Goal: Answer question/provide support: Share knowledge or assist other users

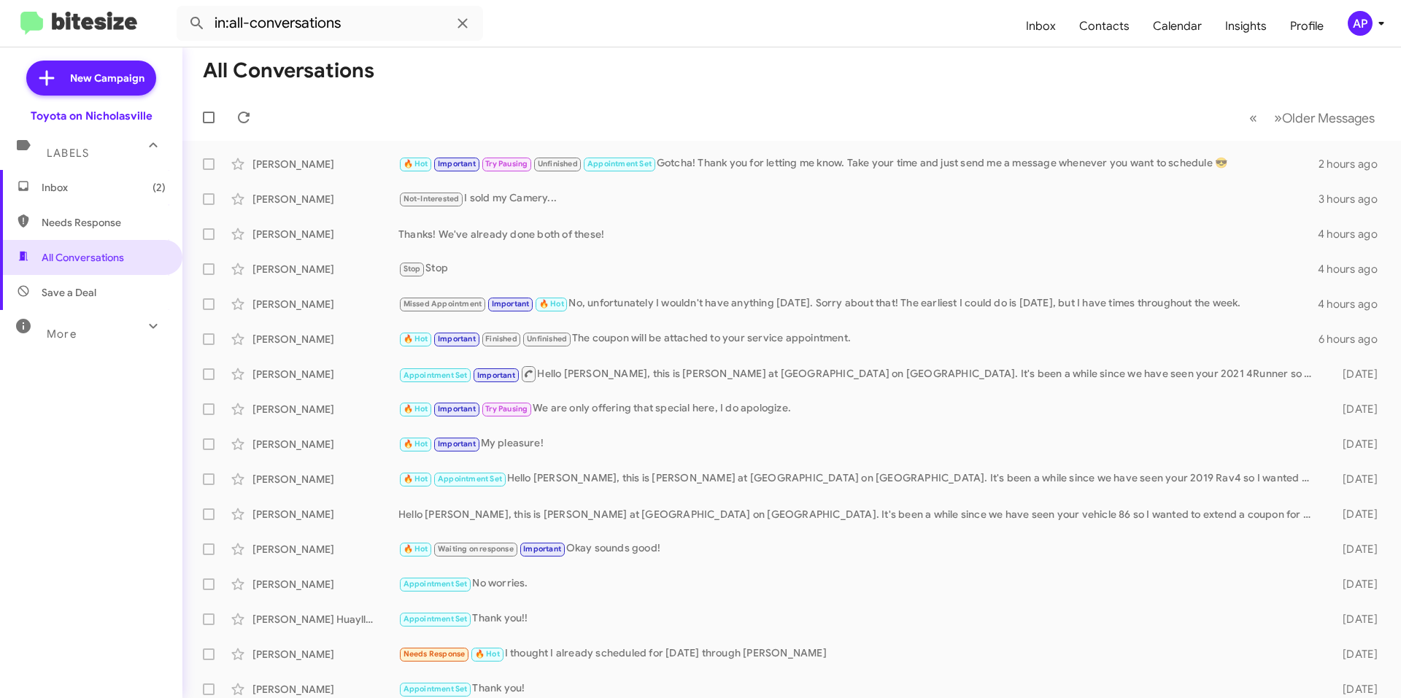
click at [79, 195] on span "Inbox (2)" at bounding box center [91, 187] width 182 height 35
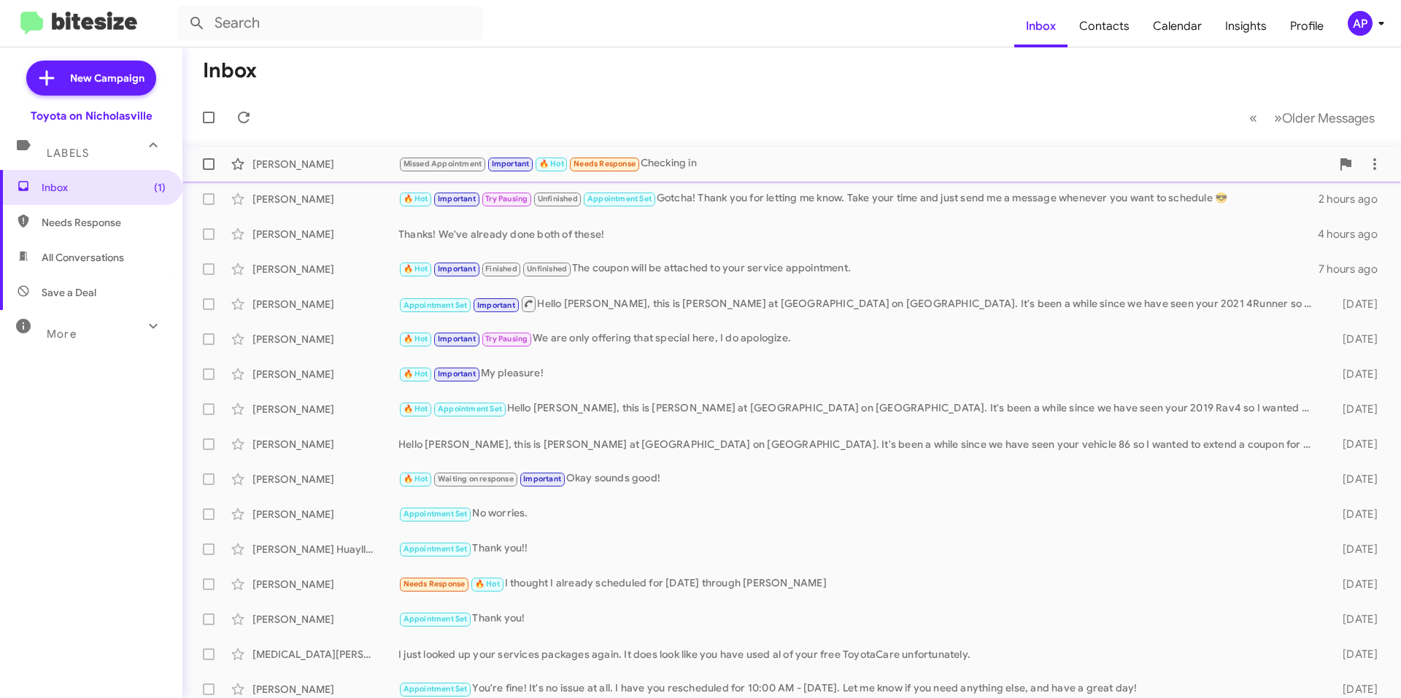
click at [846, 164] on div "Missed Appointment Important 🔥 Hot Needs Response Checking in" at bounding box center [864, 163] width 933 height 17
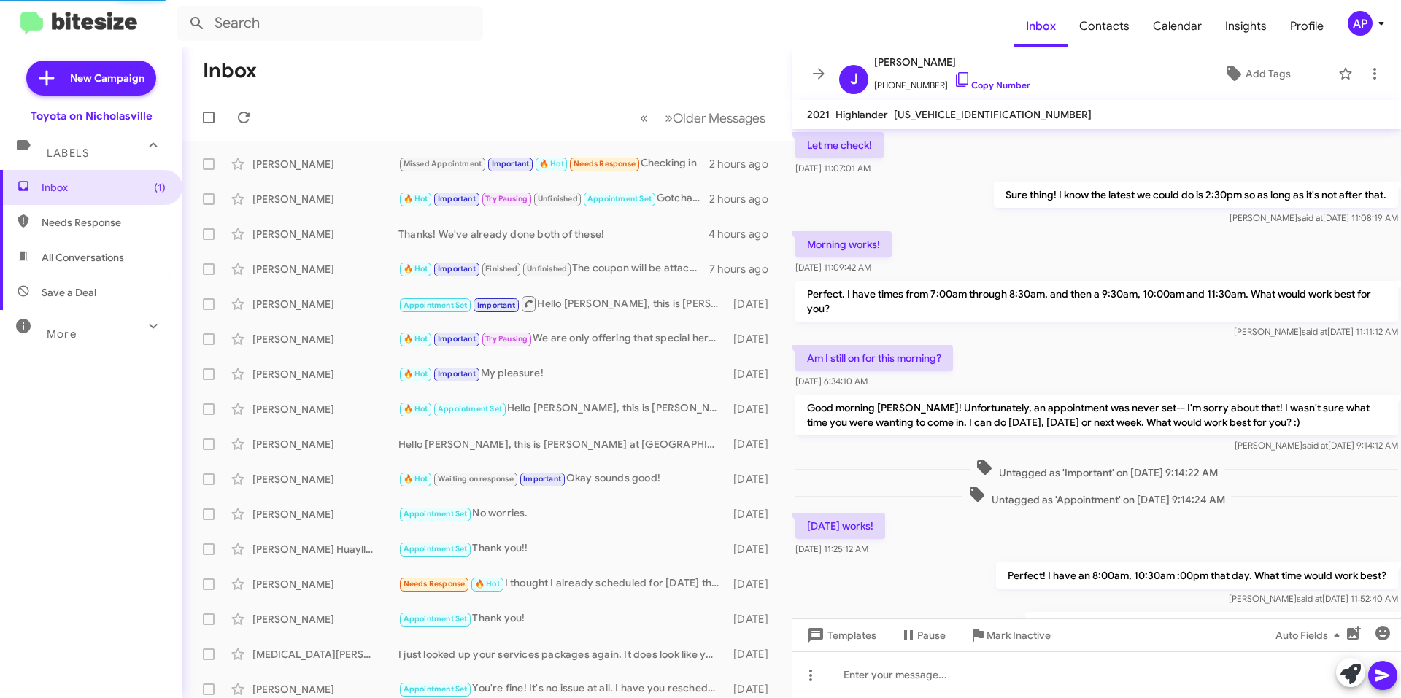
scroll to position [589, 0]
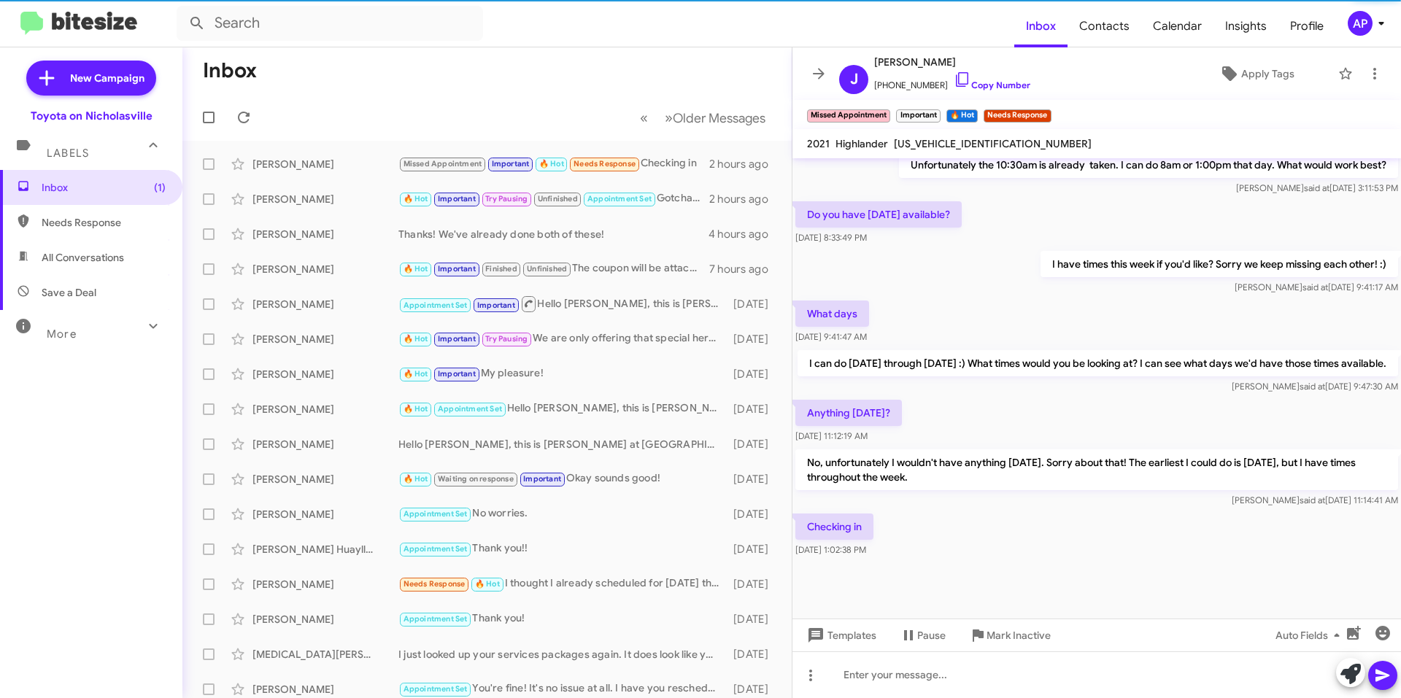
click at [923, 140] on span "[US_VEHICLE_IDENTIFICATION_NUMBER]" at bounding box center [993, 143] width 198 height 13
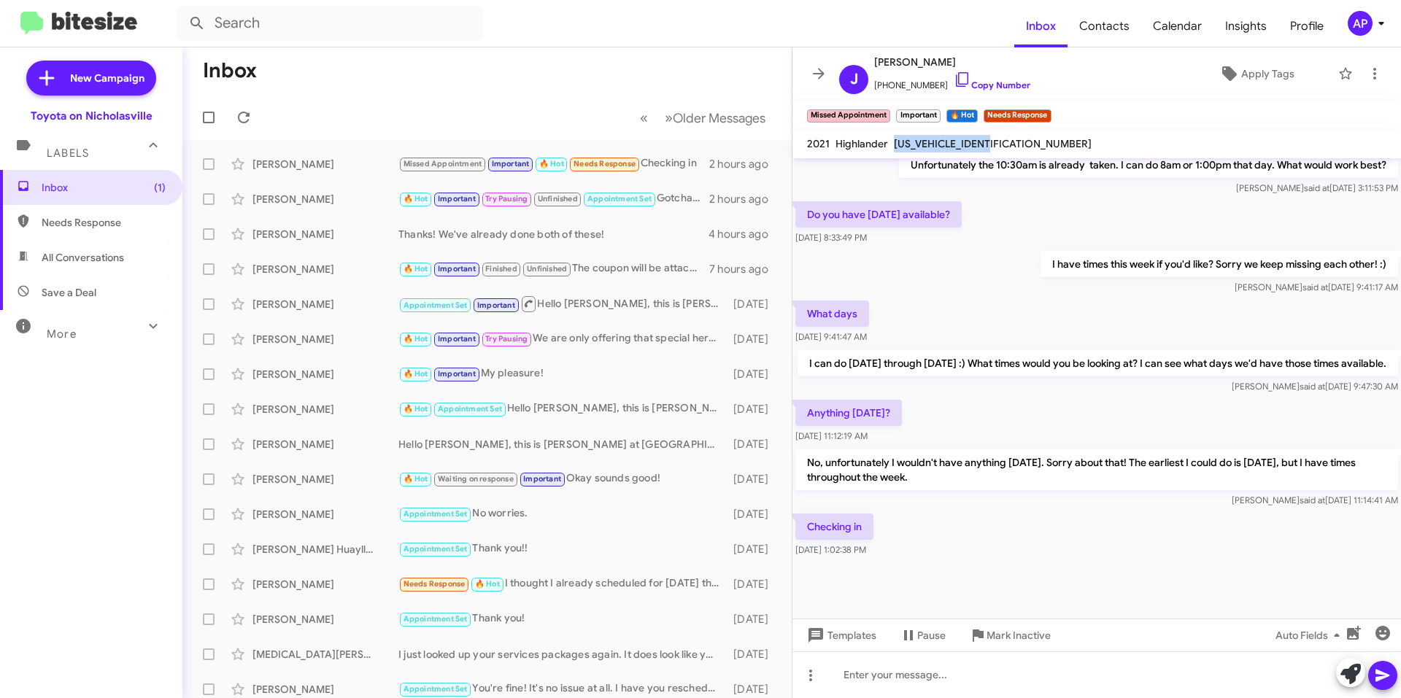
click at [923, 140] on span "[US_VEHICLE_IDENTIFICATION_NUMBER]" at bounding box center [993, 143] width 198 height 13
copy span "[US_VEHICLE_IDENTIFICATION_NUMBER]"
click at [922, 676] on div at bounding box center [1096, 675] width 609 height 47
drag, startPoint x: 990, startPoint y: 85, endPoint x: 916, endPoint y: 73, distance: 75.3
click at [990, 85] on link "Copy Number" at bounding box center [992, 85] width 77 height 11
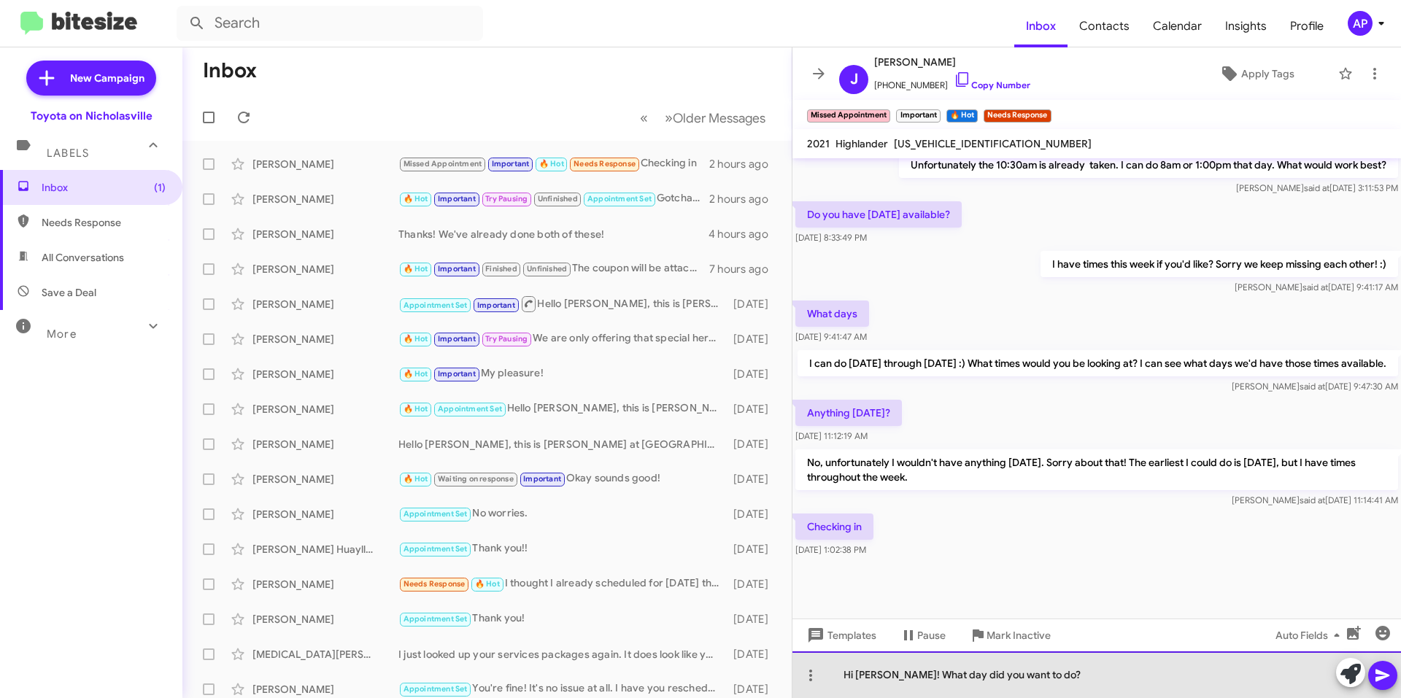
click at [1135, 670] on div "Hi [PERSON_NAME]! What day did you want to do?" at bounding box center [1096, 675] width 609 height 47
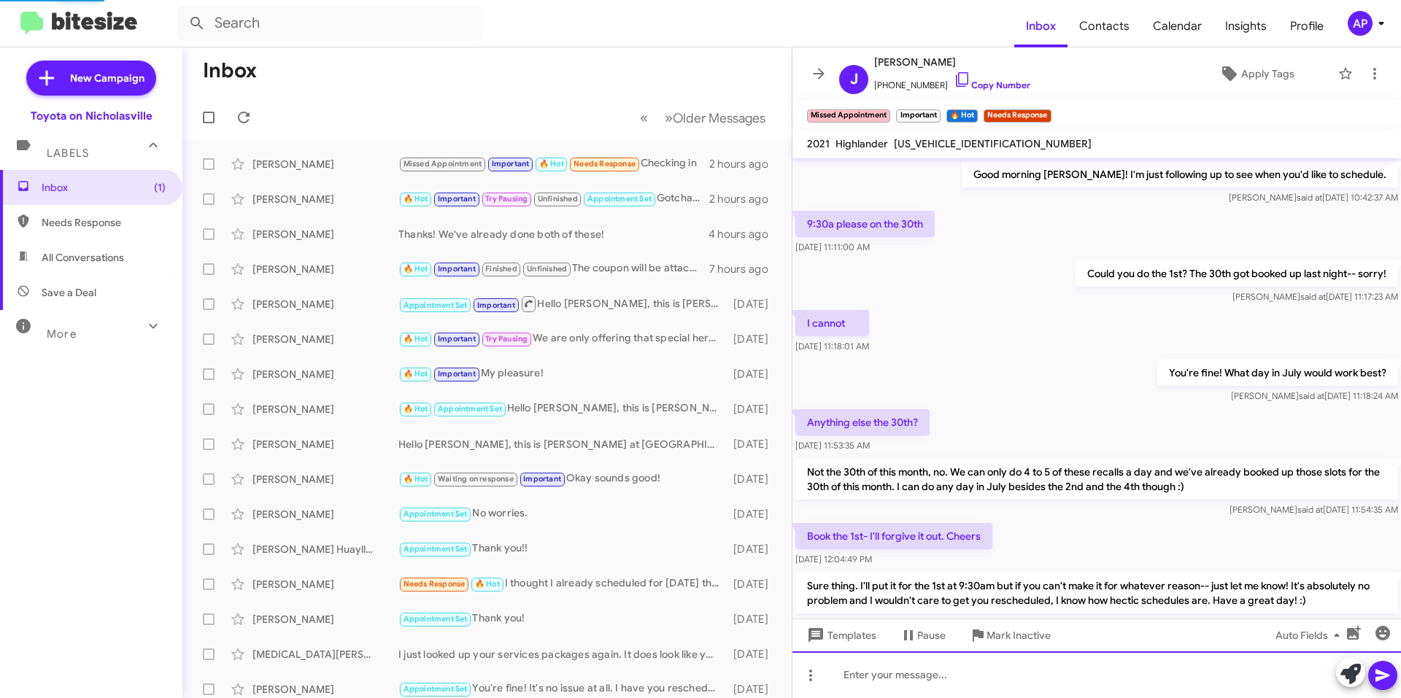
scroll to position [73, 0]
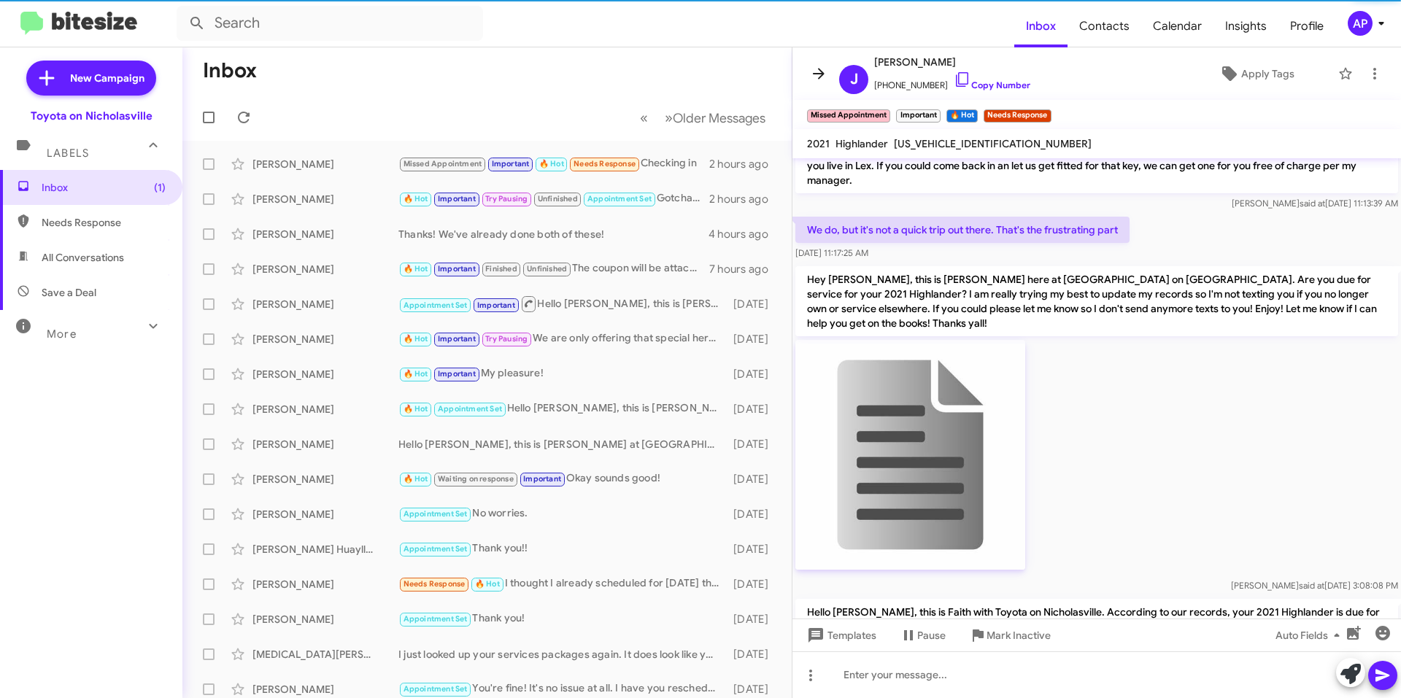
click at [813, 69] on icon at bounding box center [819, 74] width 18 height 18
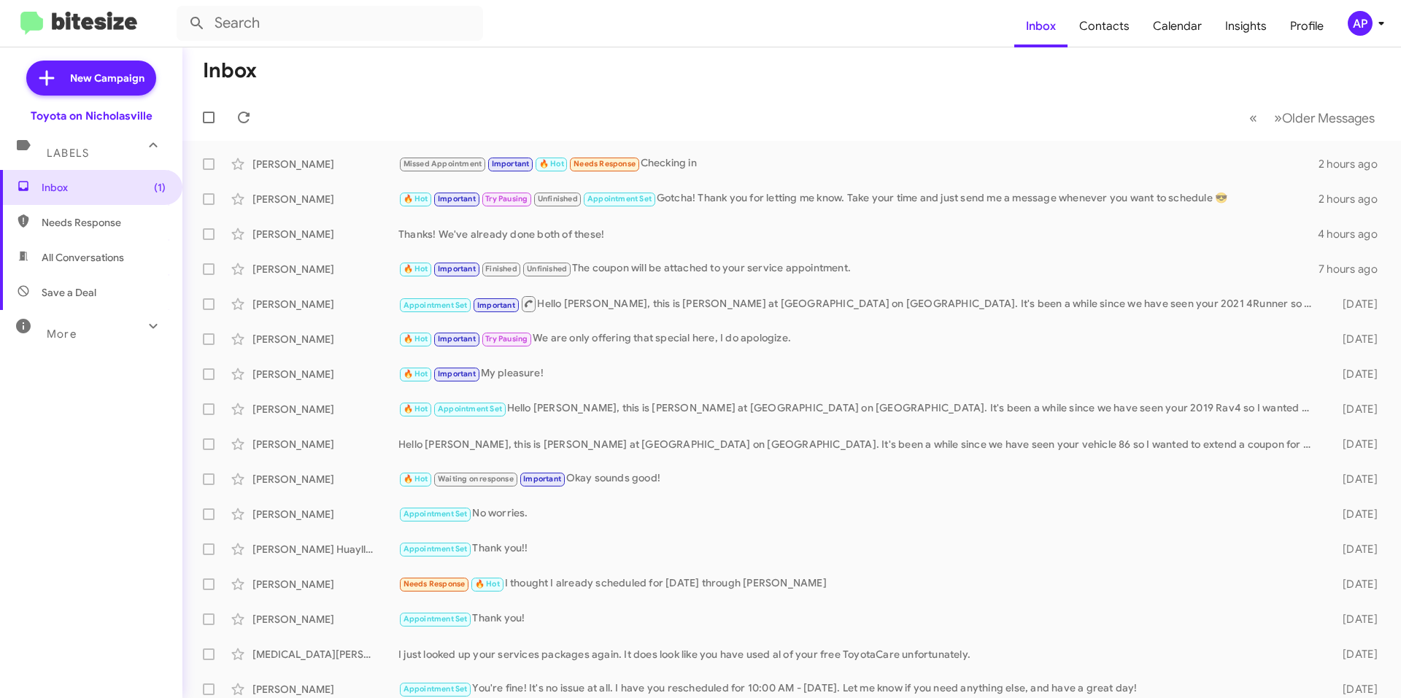
click at [104, 260] on span "All Conversations" at bounding box center [83, 257] width 82 height 15
type input "in:all-conversations"
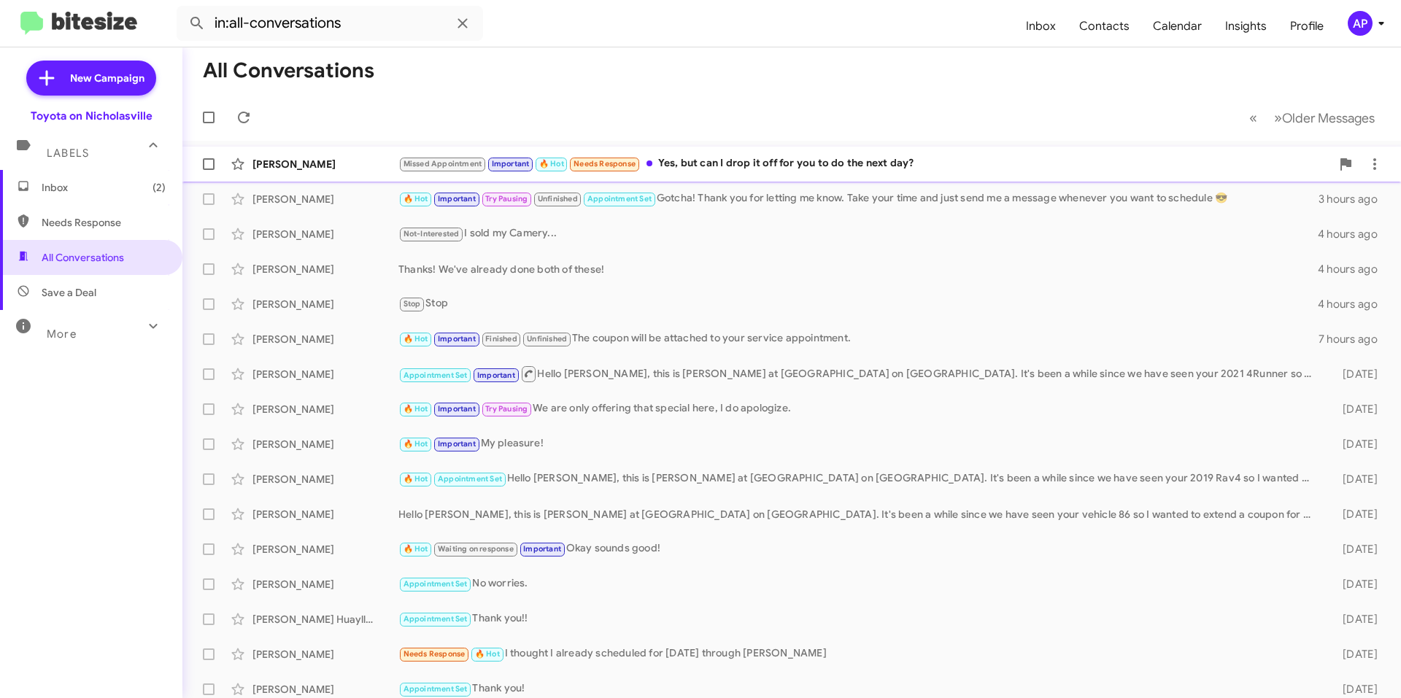
click at [709, 162] on div "Missed Appointment Important 🔥 Hot Needs Response Yes, but can I drop it off fo…" at bounding box center [864, 163] width 933 height 17
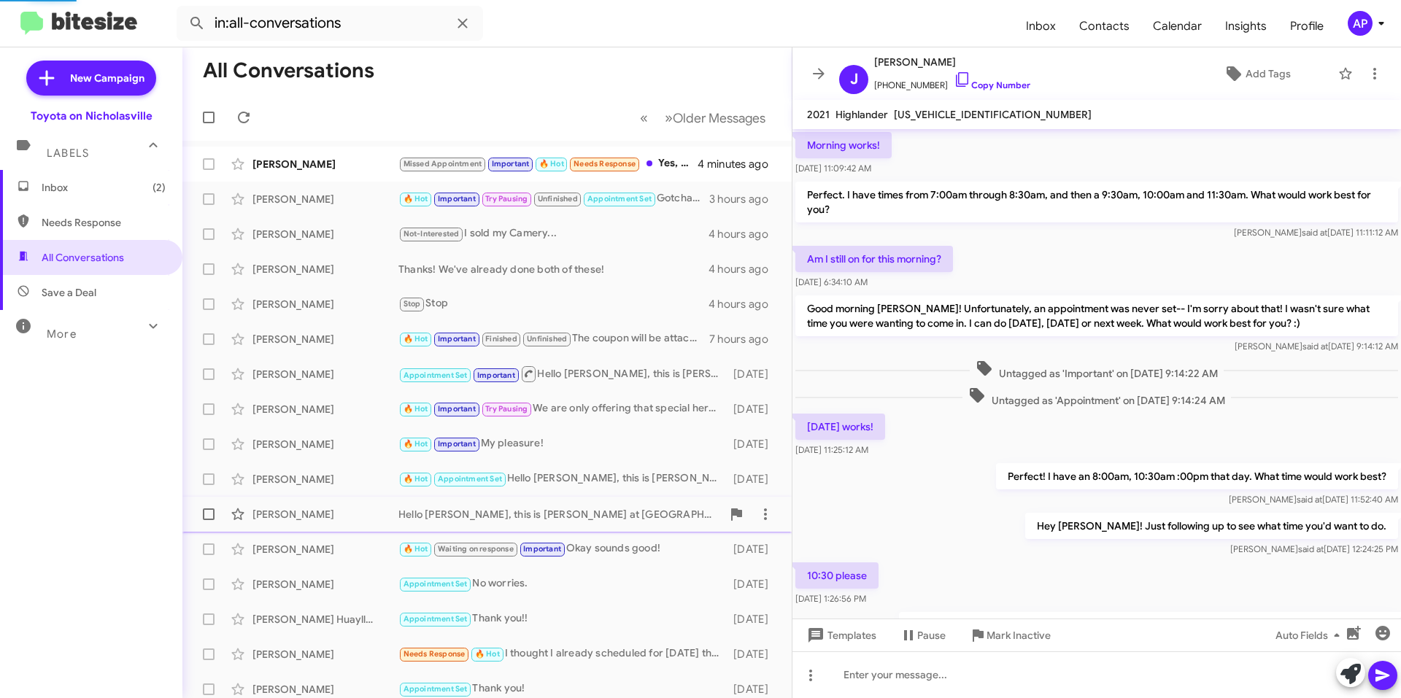
scroll to position [603, 0]
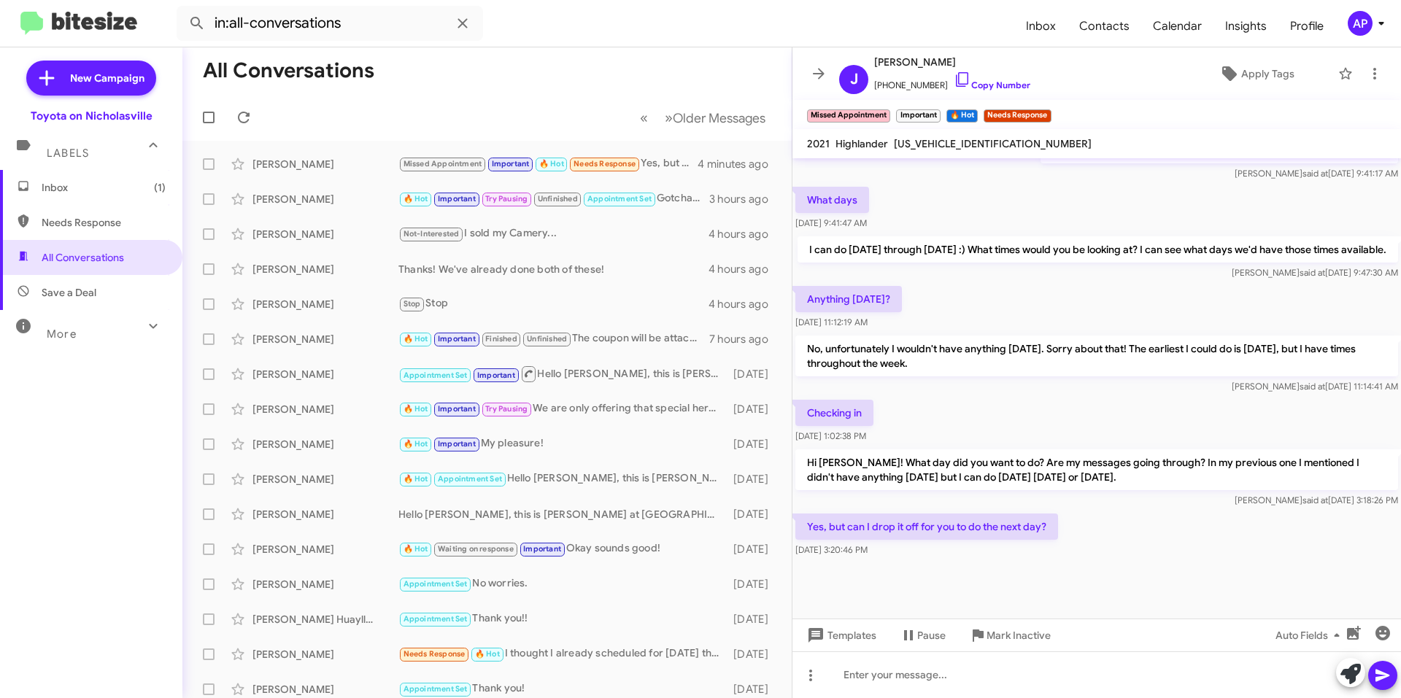
click at [939, 144] on span "[US_VEHICLE_IDENTIFICATION_NUMBER]" at bounding box center [993, 143] width 198 height 13
copy span "[US_VEHICLE_IDENTIFICATION_NUMBER]"
click at [1046, 687] on div at bounding box center [1096, 675] width 609 height 47
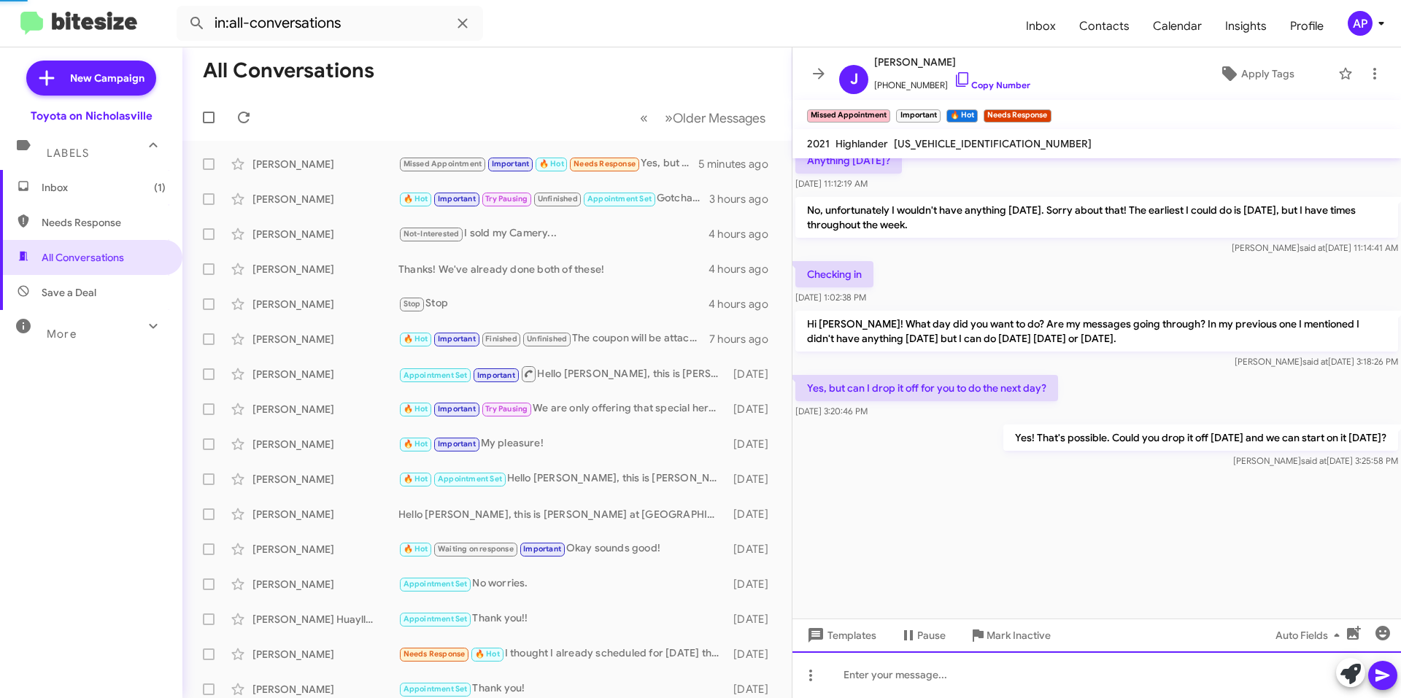
scroll to position [1689, 0]
click at [823, 70] on icon at bounding box center [819, 74] width 18 height 18
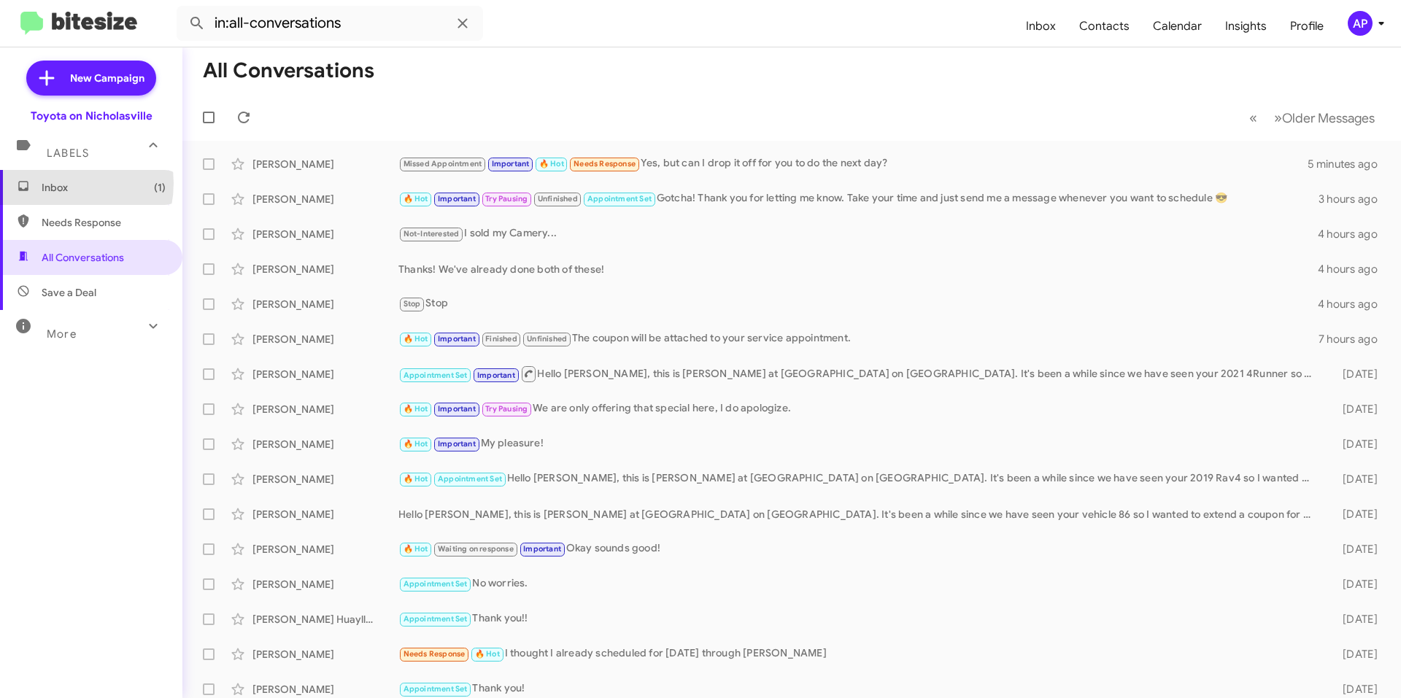
drag, startPoint x: 58, startPoint y: 182, endPoint x: 62, endPoint y: 190, distance: 9.1
click at [59, 185] on span "Inbox (1)" at bounding box center [104, 187] width 124 height 15
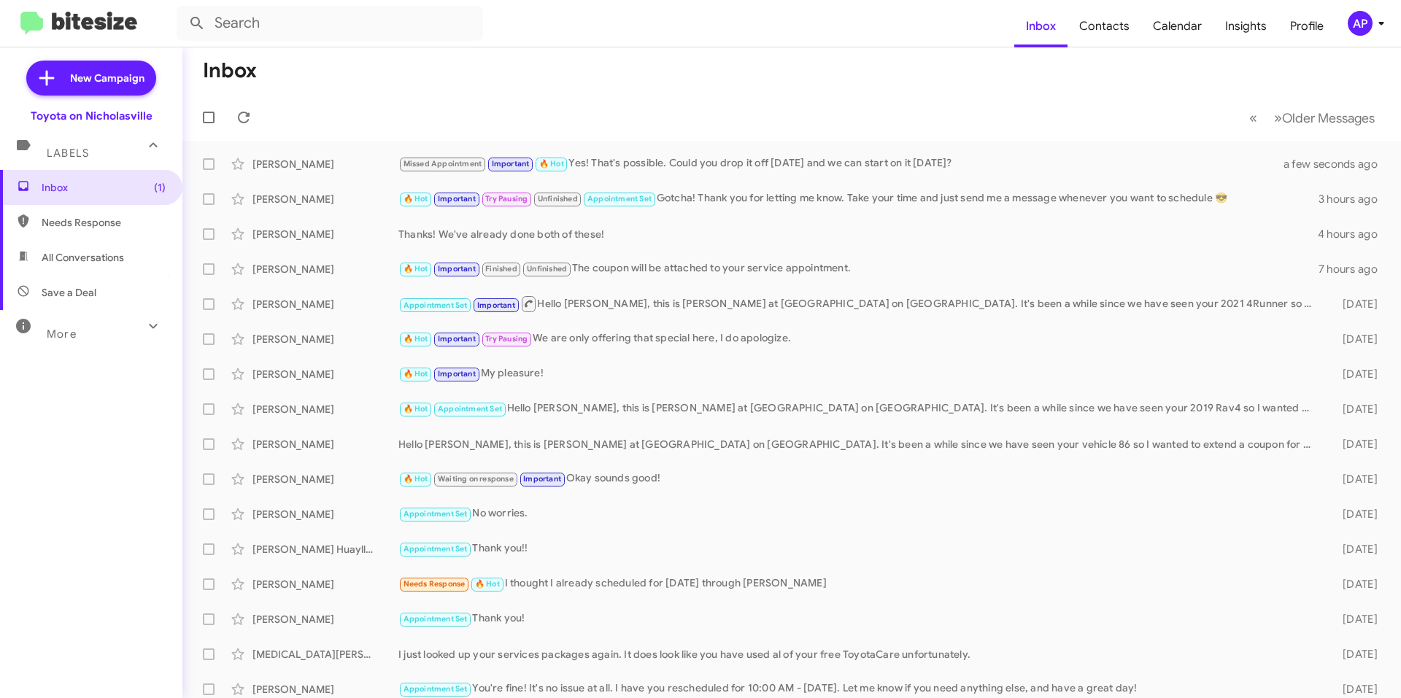
click at [121, 263] on span "All Conversations" at bounding box center [83, 257] width 82 height 15
type input "in:all-conversations"
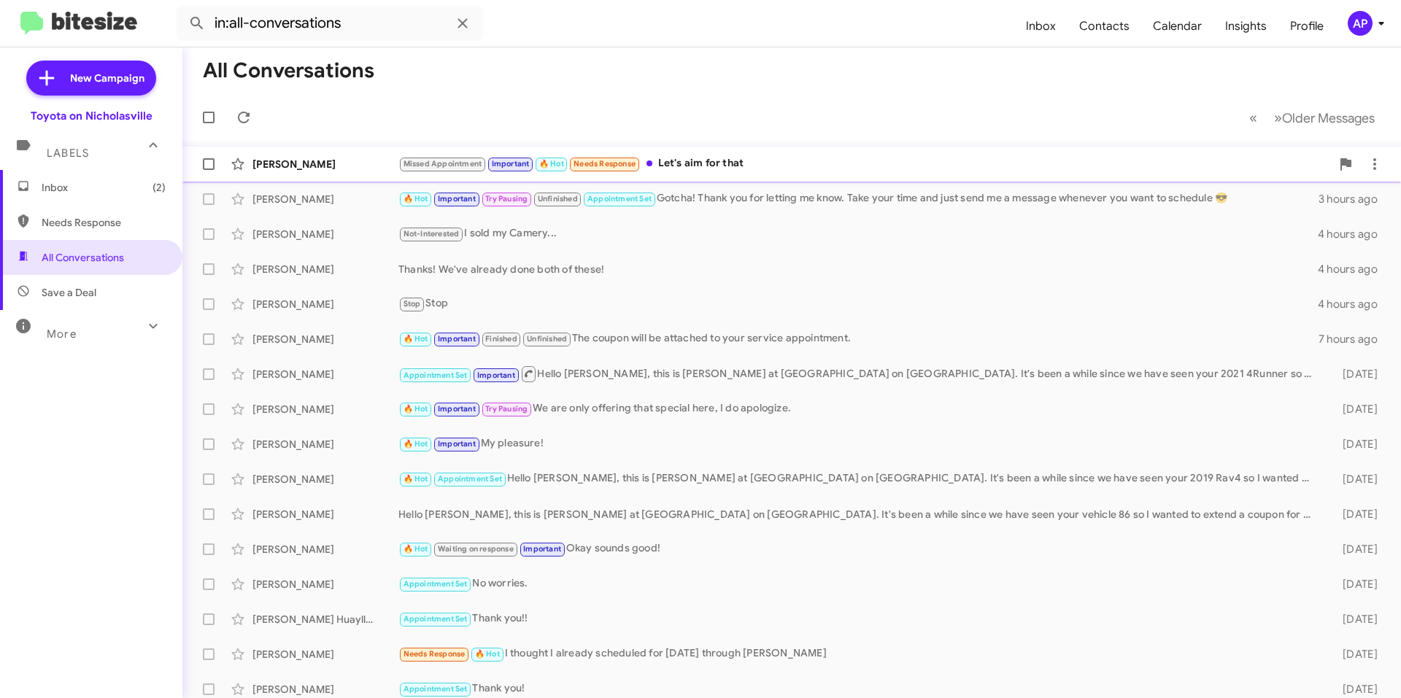
click at [822, 156] on div "Missed Appointment Important 🔥 Hot Needs Response Let's aim for that" at bounding box center [864, 163] width 933 height 17
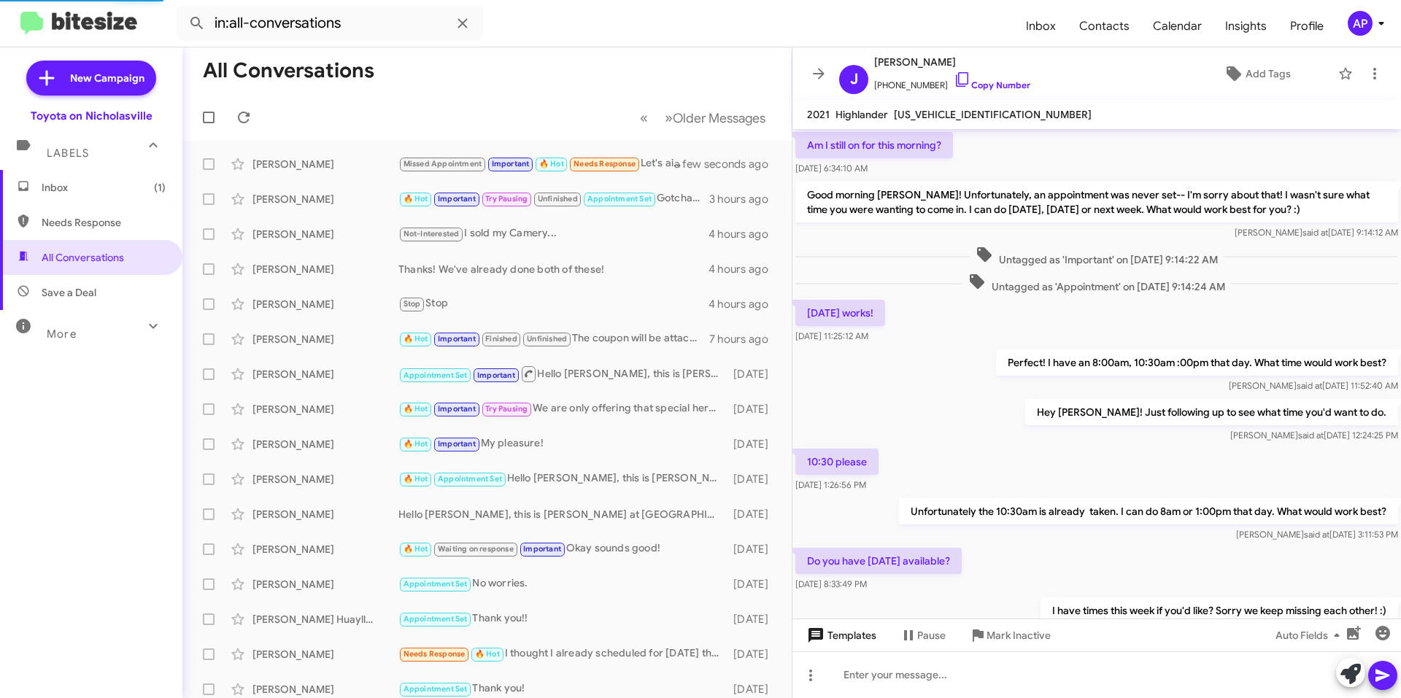
scroll to position [589, 0]
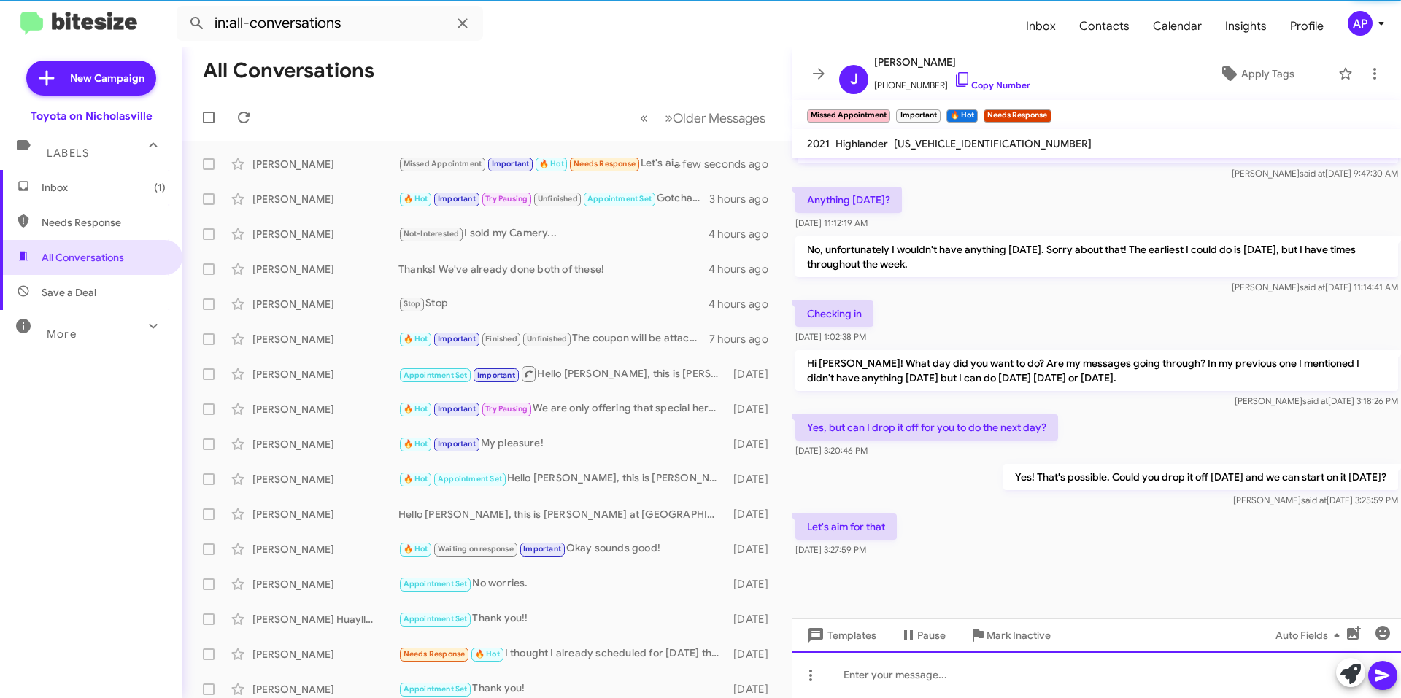
click at [910, 681] on div at bounding box center [1096, 675] width 609 height 47
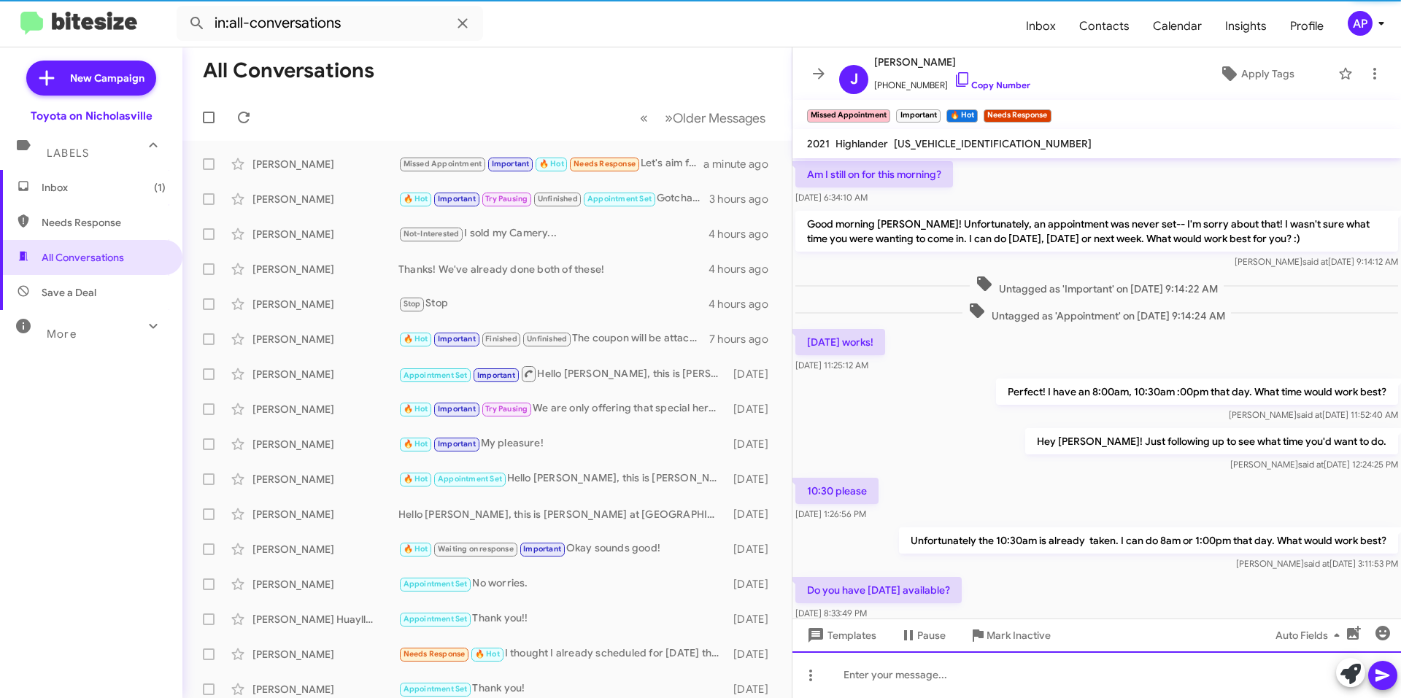
scroll to position [73, 0]
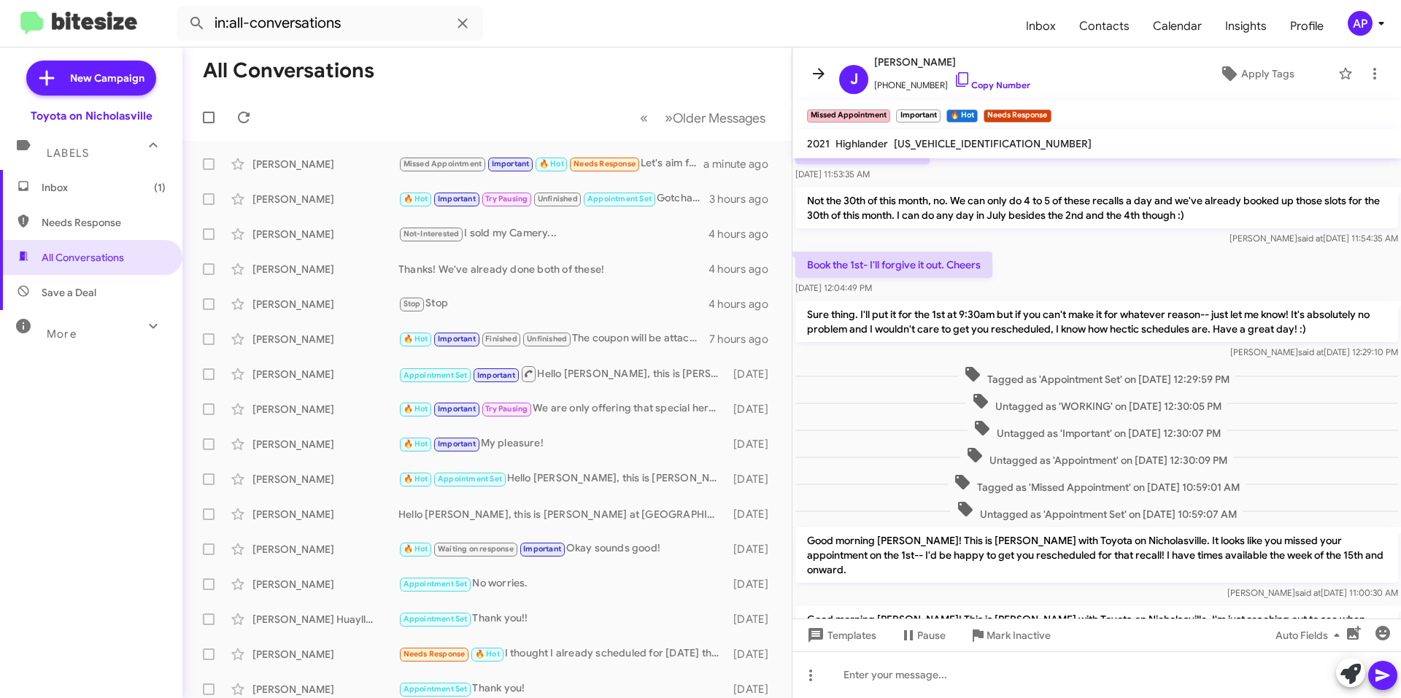
click at [812, 80] on icon at bounding box center [819, 74] width 18 height 18
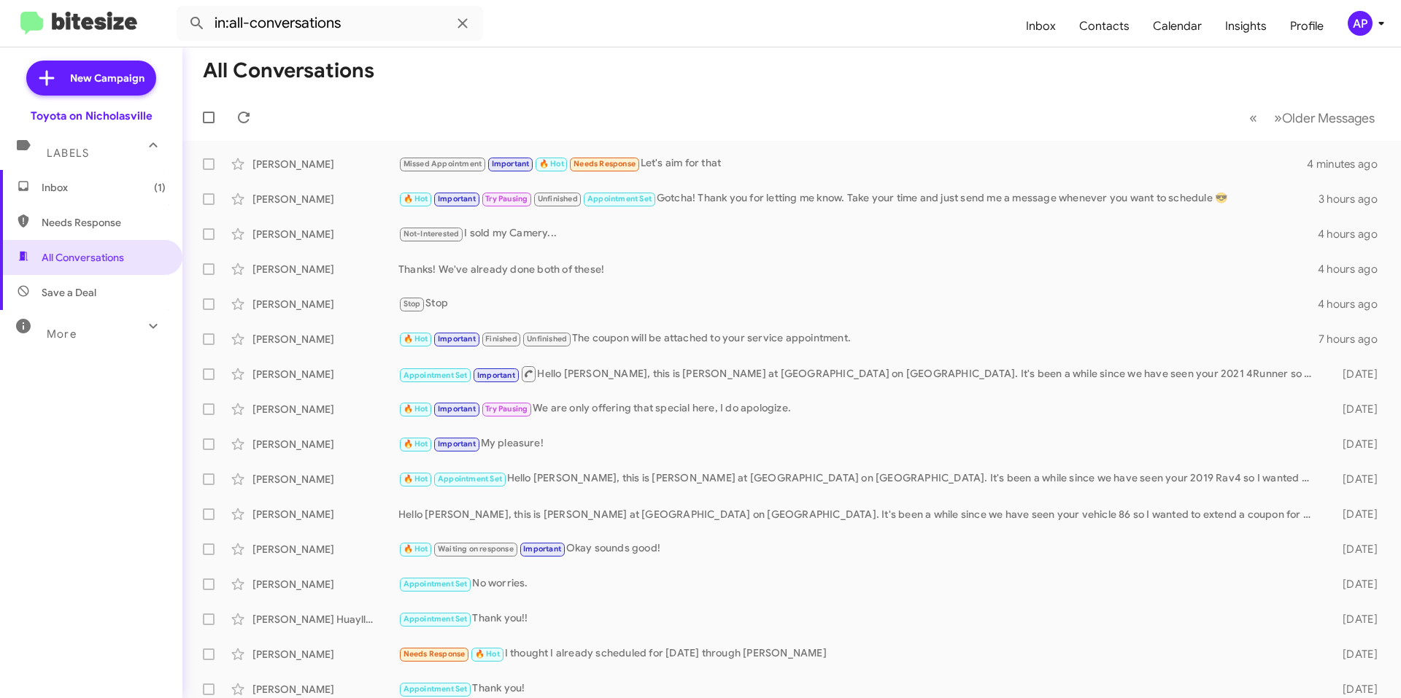
click at [669, 92] on mat-toolbar-row "All Conversations" at bounding box center [791, 70] width 1219 height 47
click at [760, 161] on div "Missed Appointment Important 🔥 Hot Needs Response Let's aim for that" at bounding box center [864, 163] width 933 height 17
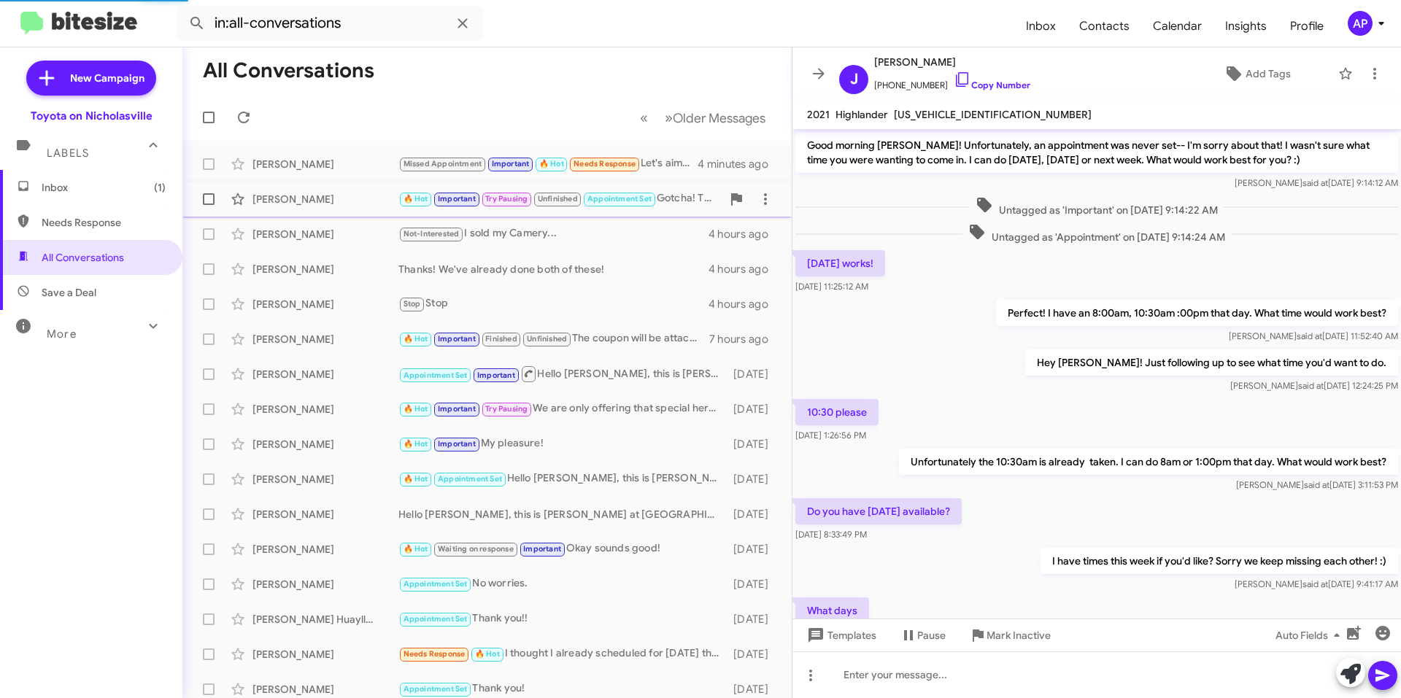
scroll to position [574, 0]
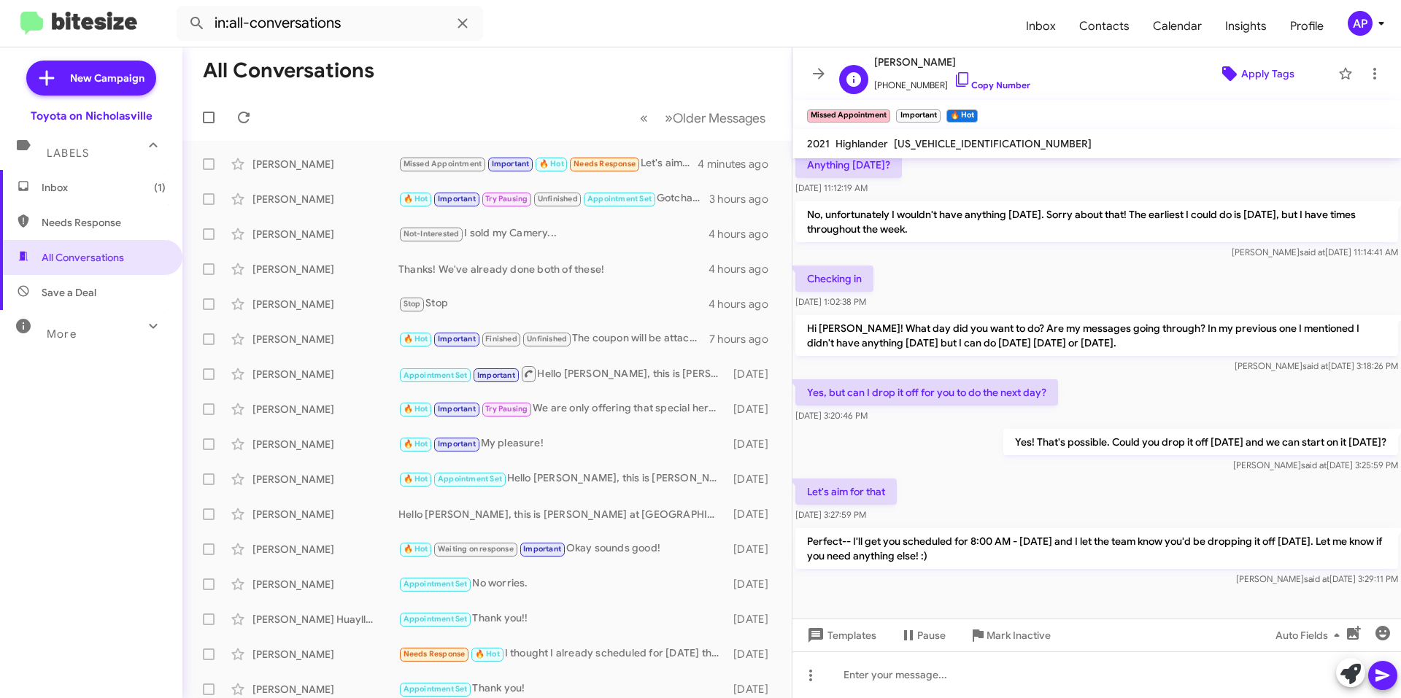
click at [1270, 77] on span "Apply Tags" at bounding box center [1267, 74] width 53 height 26
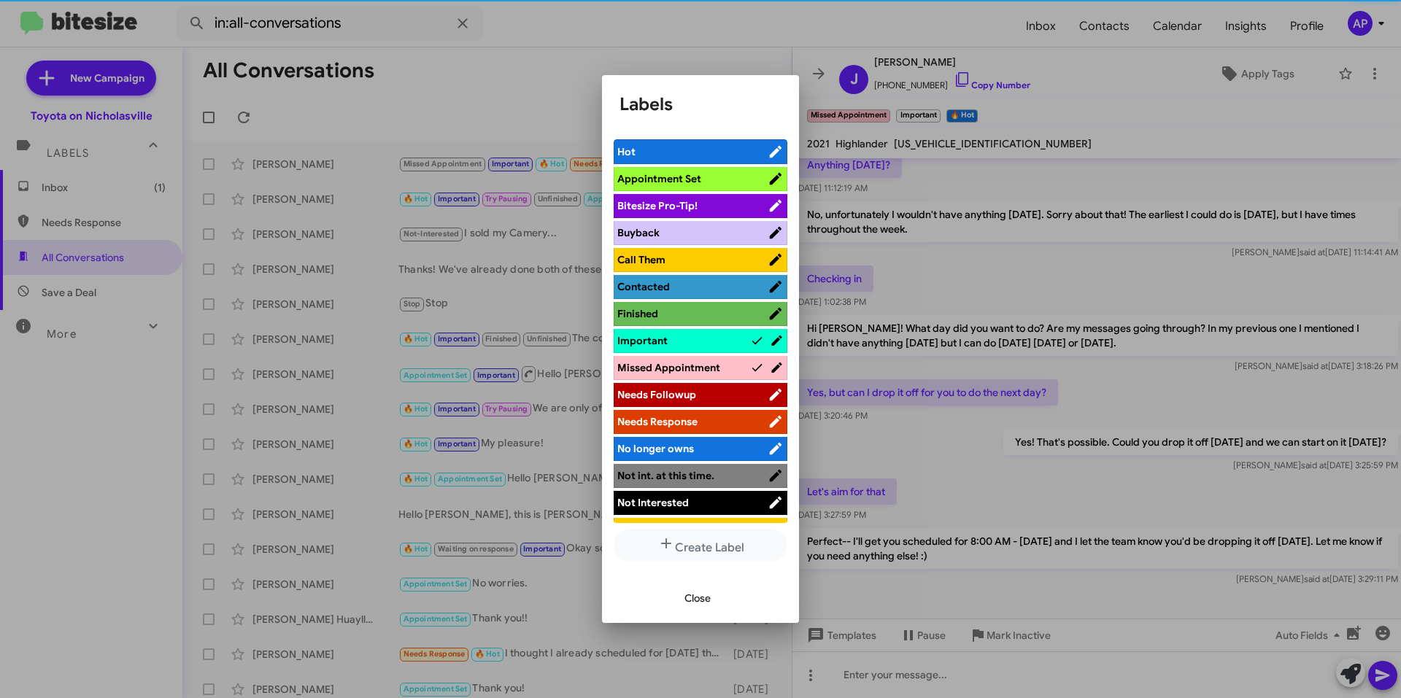
click at [645, 177] on span "Appointment Set" at bounding box center [659, 178] width 84 height 13
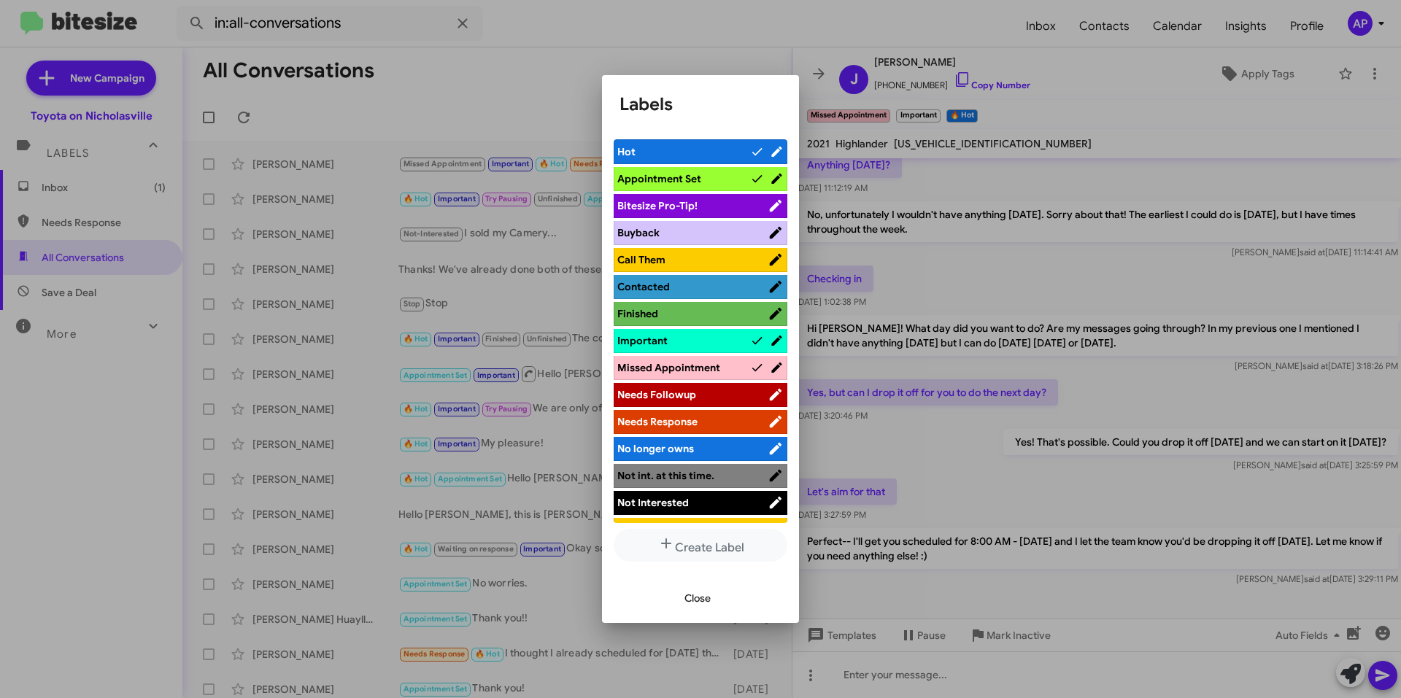
click at [721, 153] on span "Hot" at bounding box center [683, 151] width 133 height 15
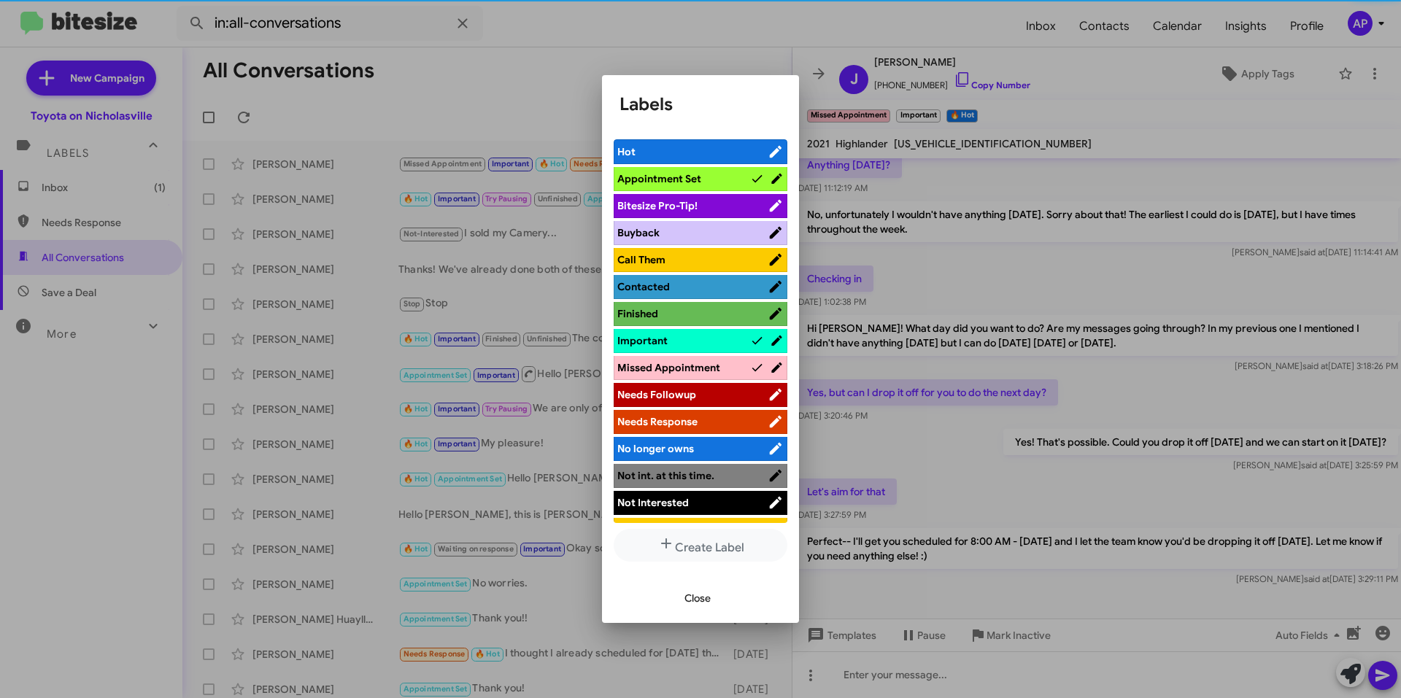
click at [714, 347] on span "Important" at bounding box center [683, 340] width 133 height 15
click at [727, 364] on span "Missed Appointment" at bounding box center [683, 367] width 133 height 15
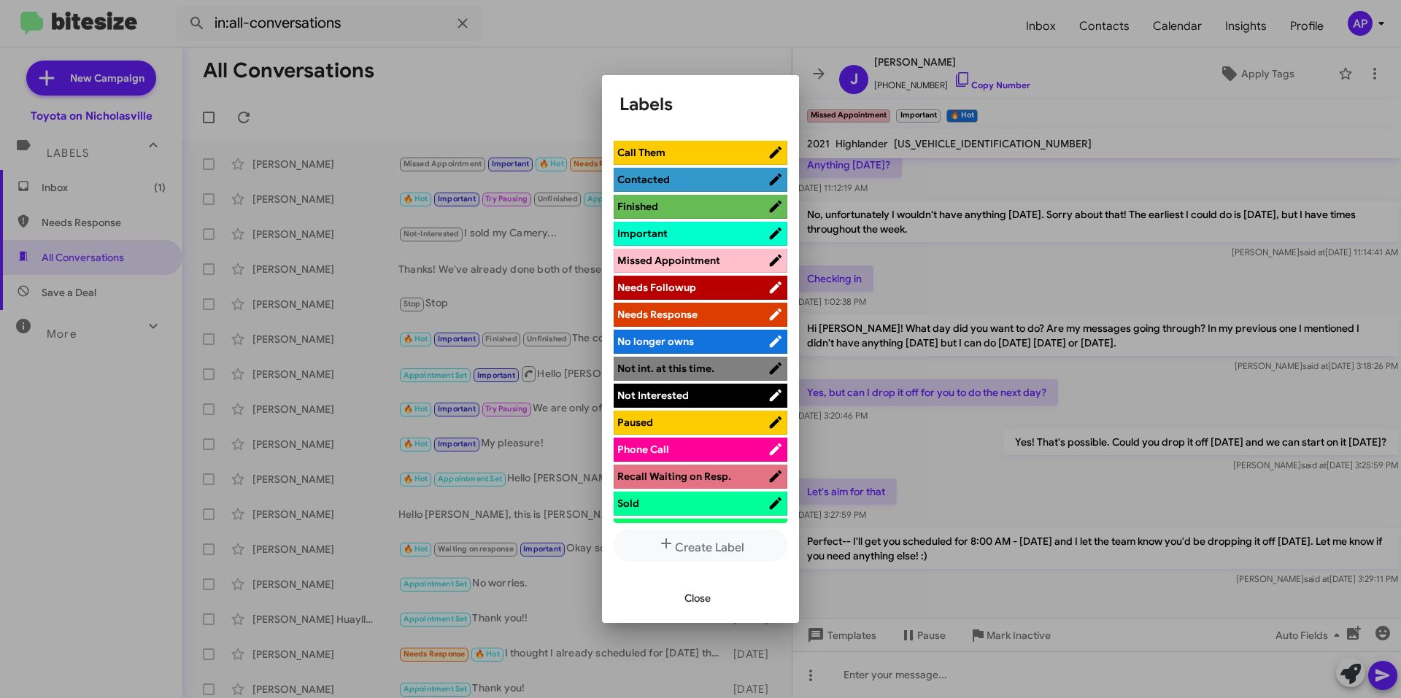
scroll to position [0, 0]
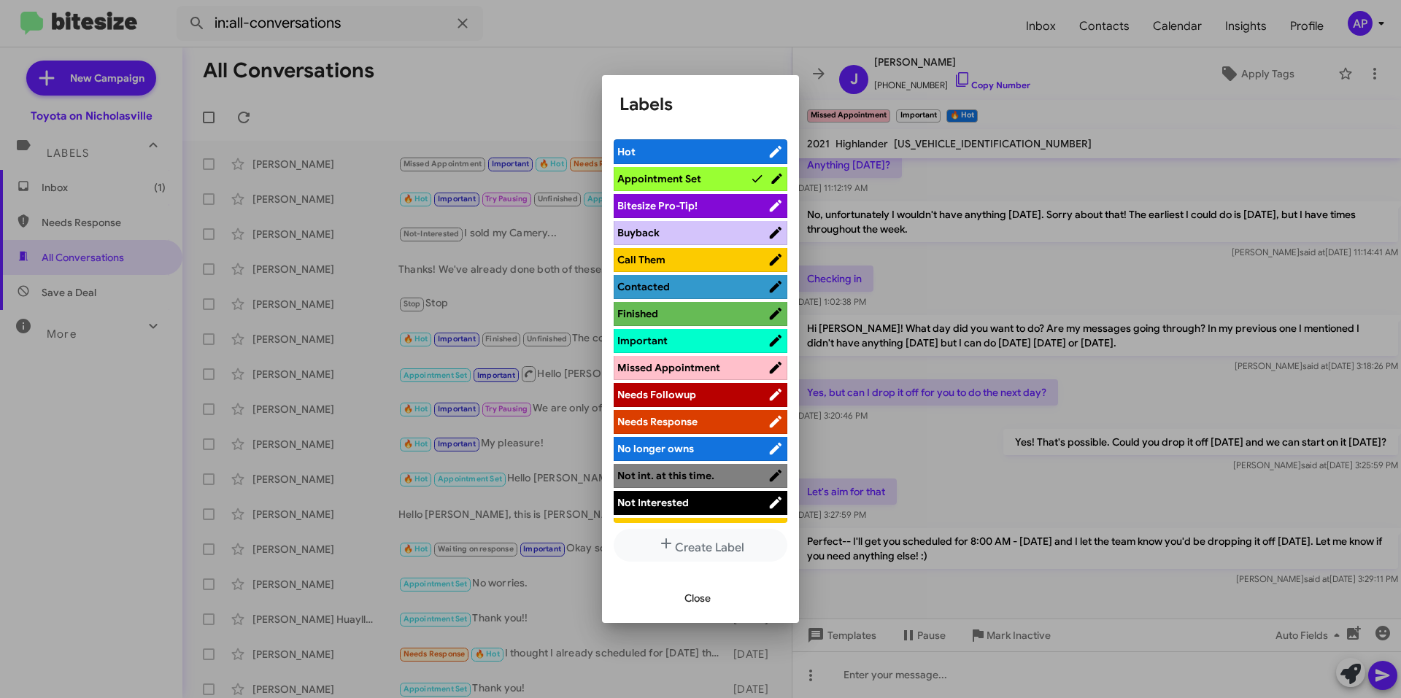
click at [704, 600] on span "Close" at bounding box center [697, 598] width 26 height 26
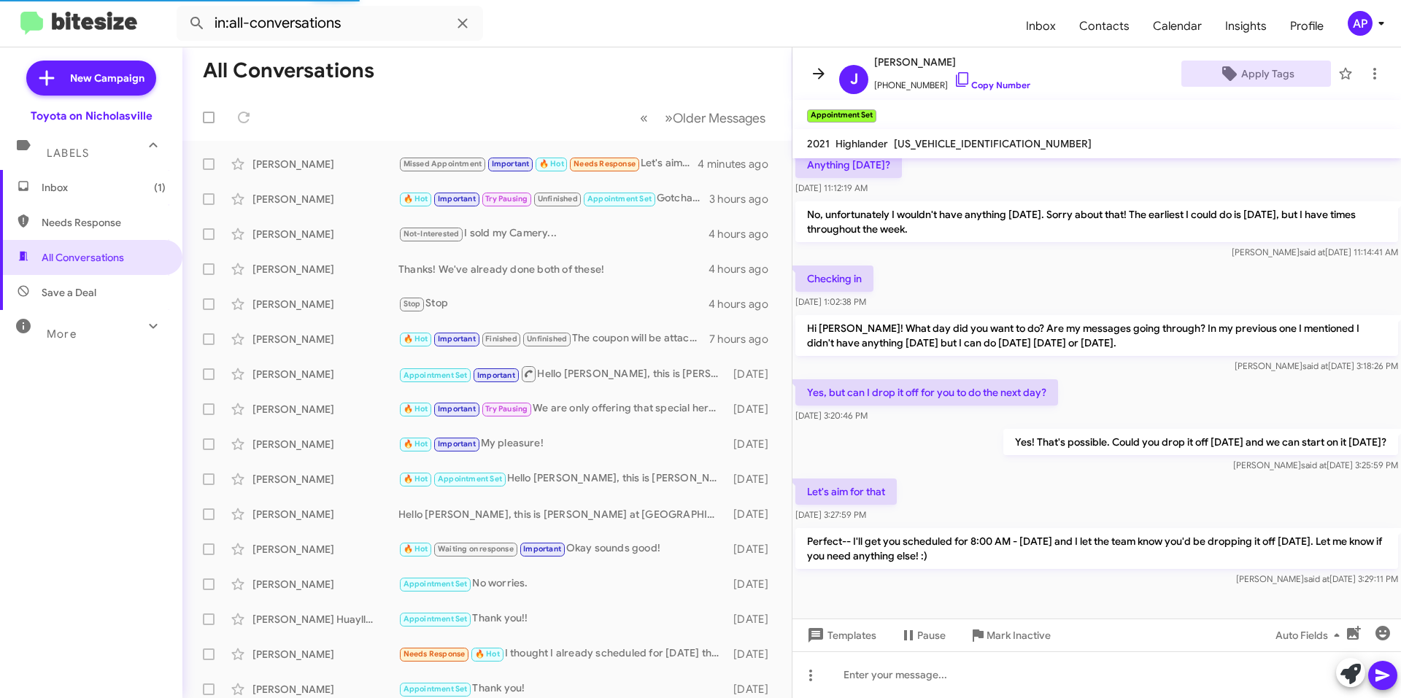
click at [812, 75] on icon at bounding box center [819, 74] width 18 height 18
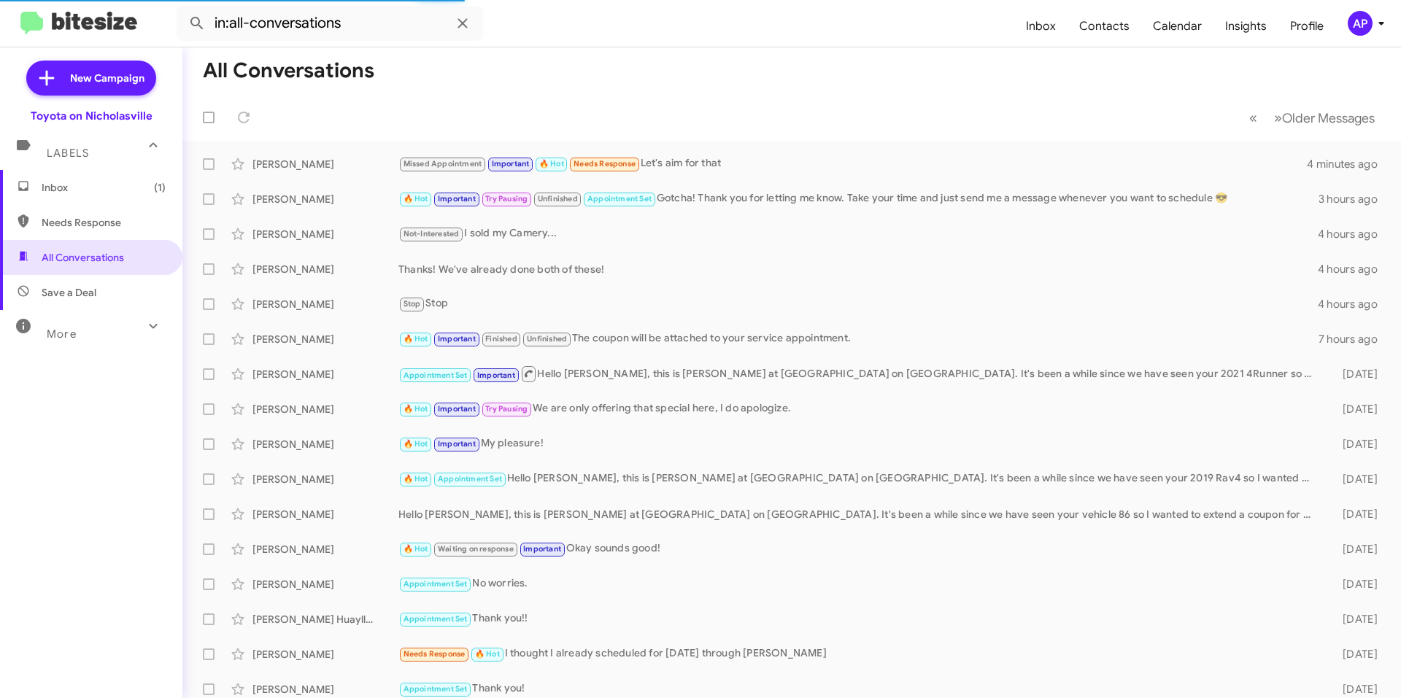
click at [109, 195] on span "Inbox (1)" at bounding box center [91, 187] width 182 height 35
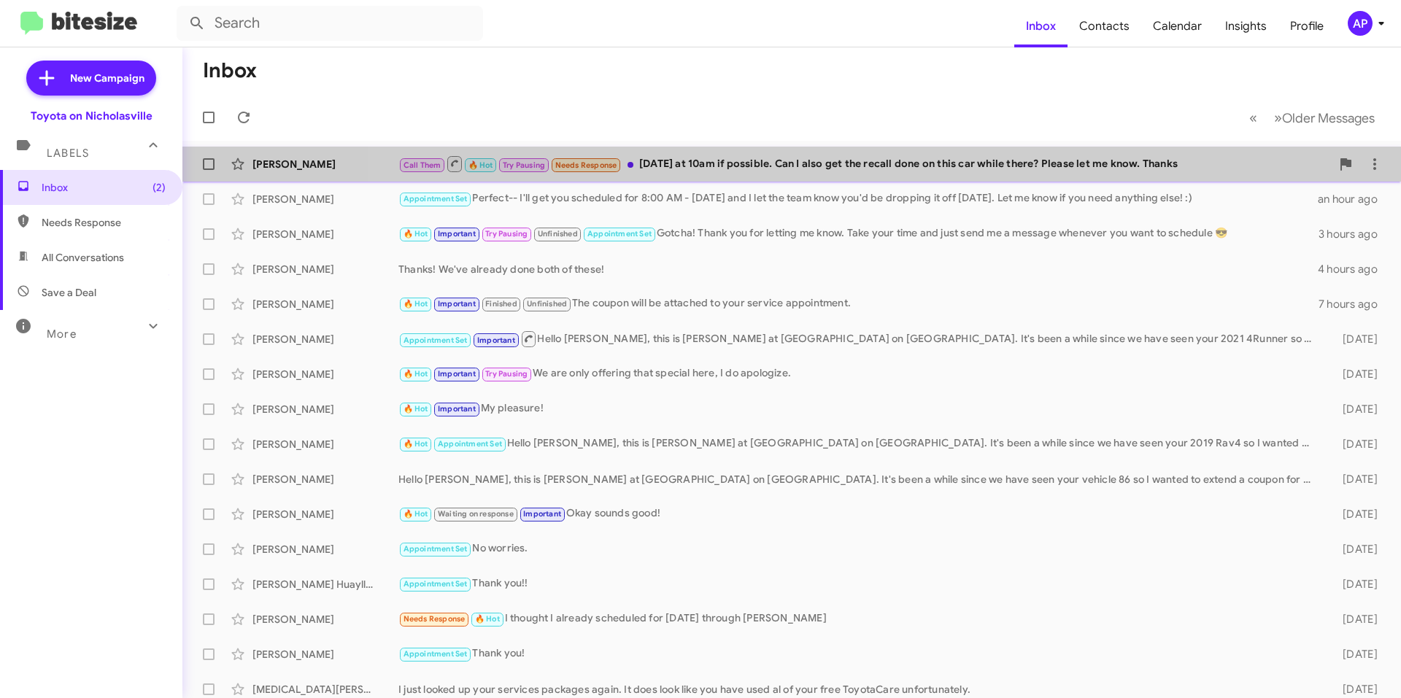
click at [956, 173] on div "Call Them 🔥 Hot Try Pausing Needs Response [DATE] at 10am if possible. Can I al…" at bounding box center [864, 164] width 933 height 18
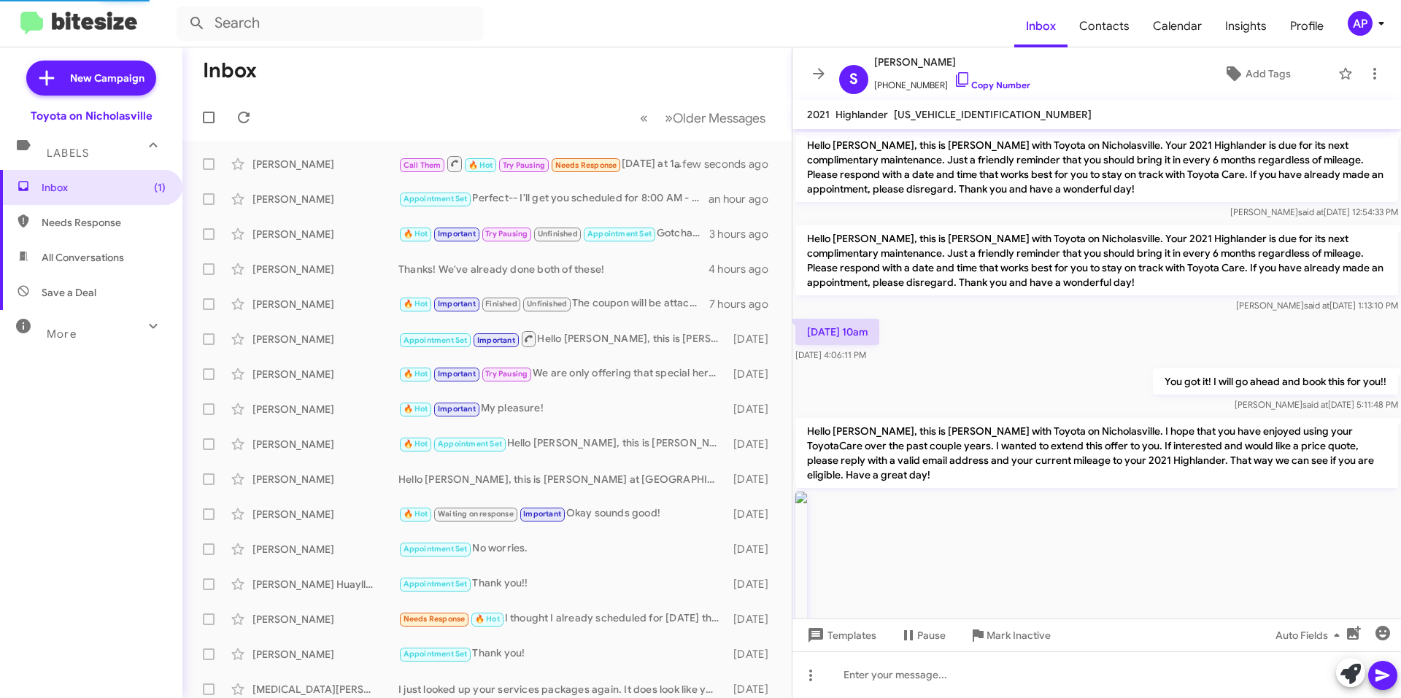
scroll to position [2261, 0]
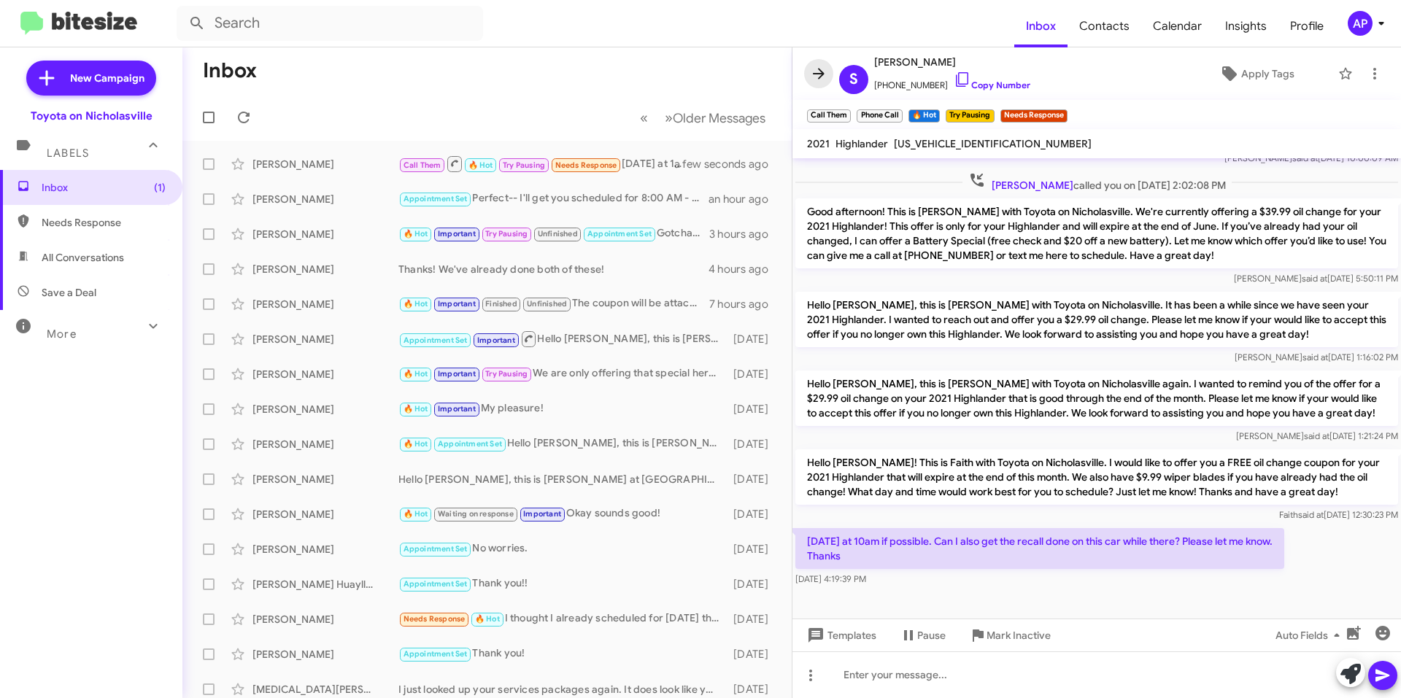
click at [814, 74] on icon at bounding box center [819, 73] width 12 height 11
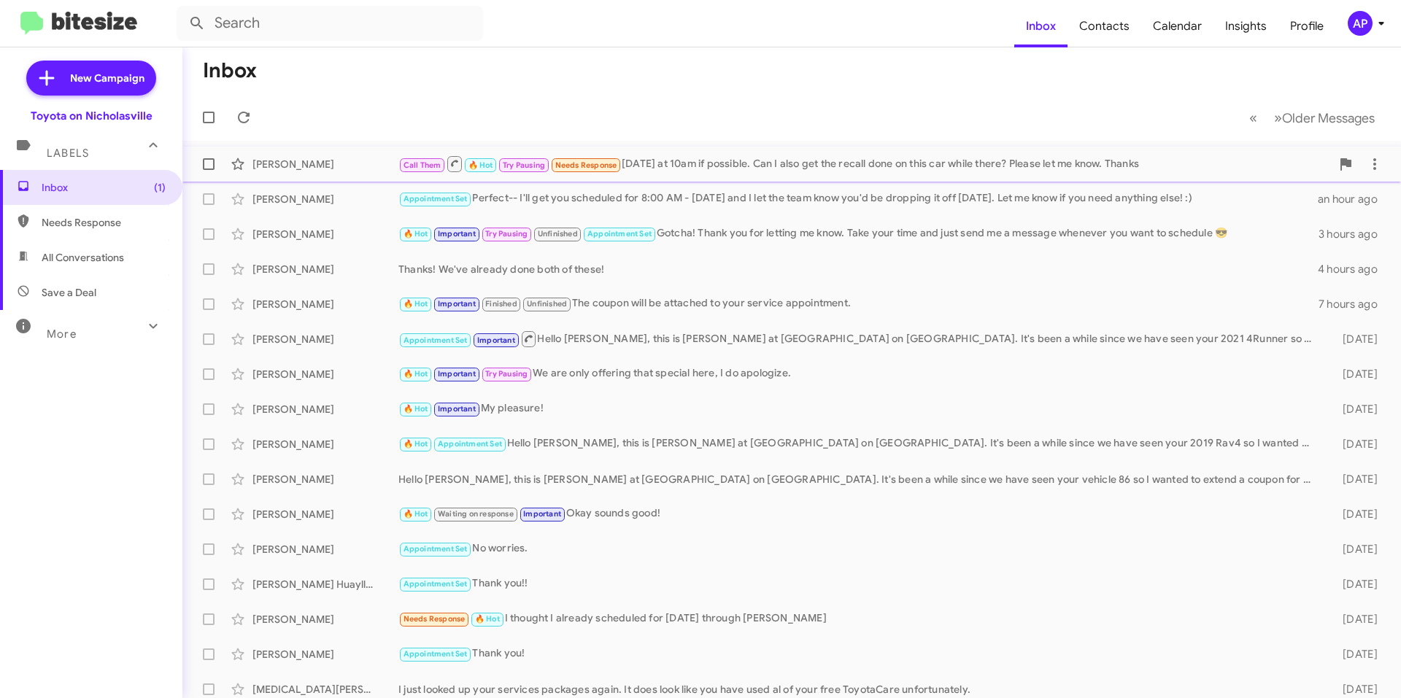
click at [214, 166] on span at bounding box center [209, 164] width 12 height 12
click at [209, 170] on input "checkbox" at bounding box center [208, 170] width 1 height 1
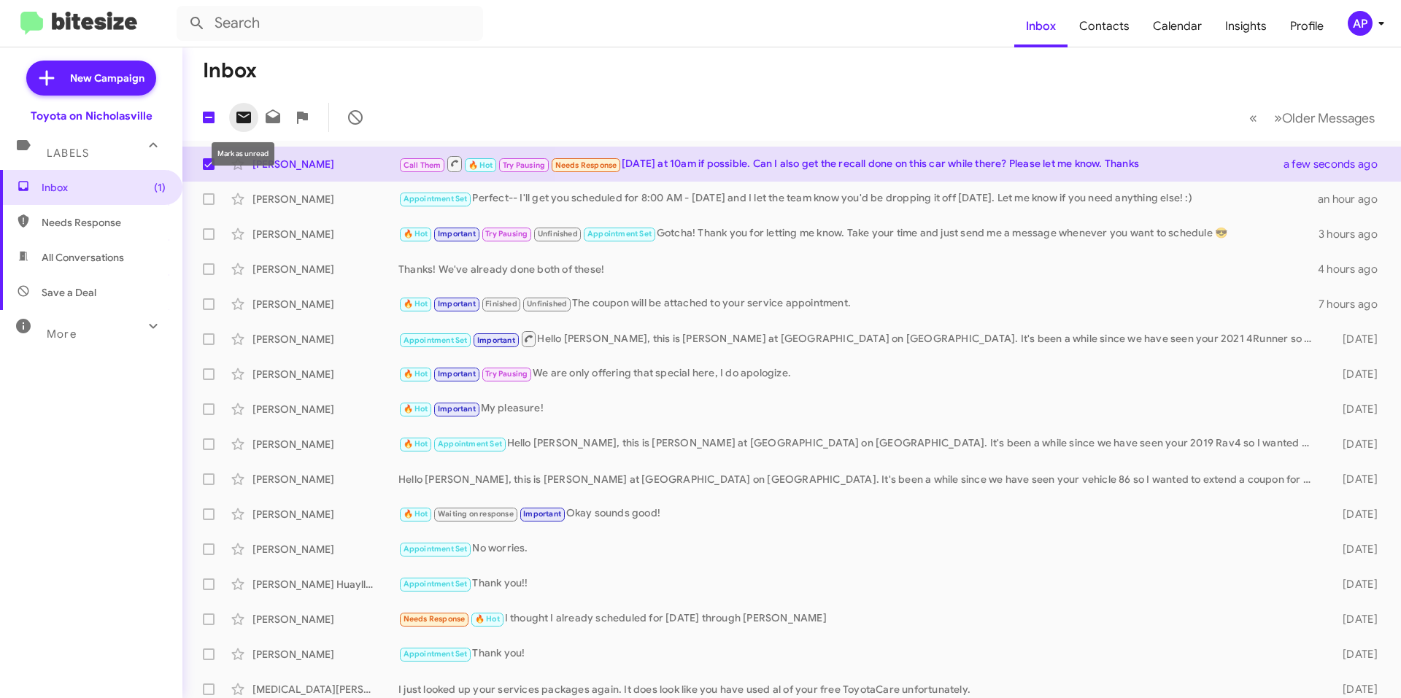
click at [252, 112] on span at bounding box center [243, 118] width 29 height 18
click at [202, 164] on label at bounding box center [208, 164] width 29 height 29
click at [208, 170] on input "checkbox" at bounding box center [208, 170] width 1 height 1
checkbox input "false"
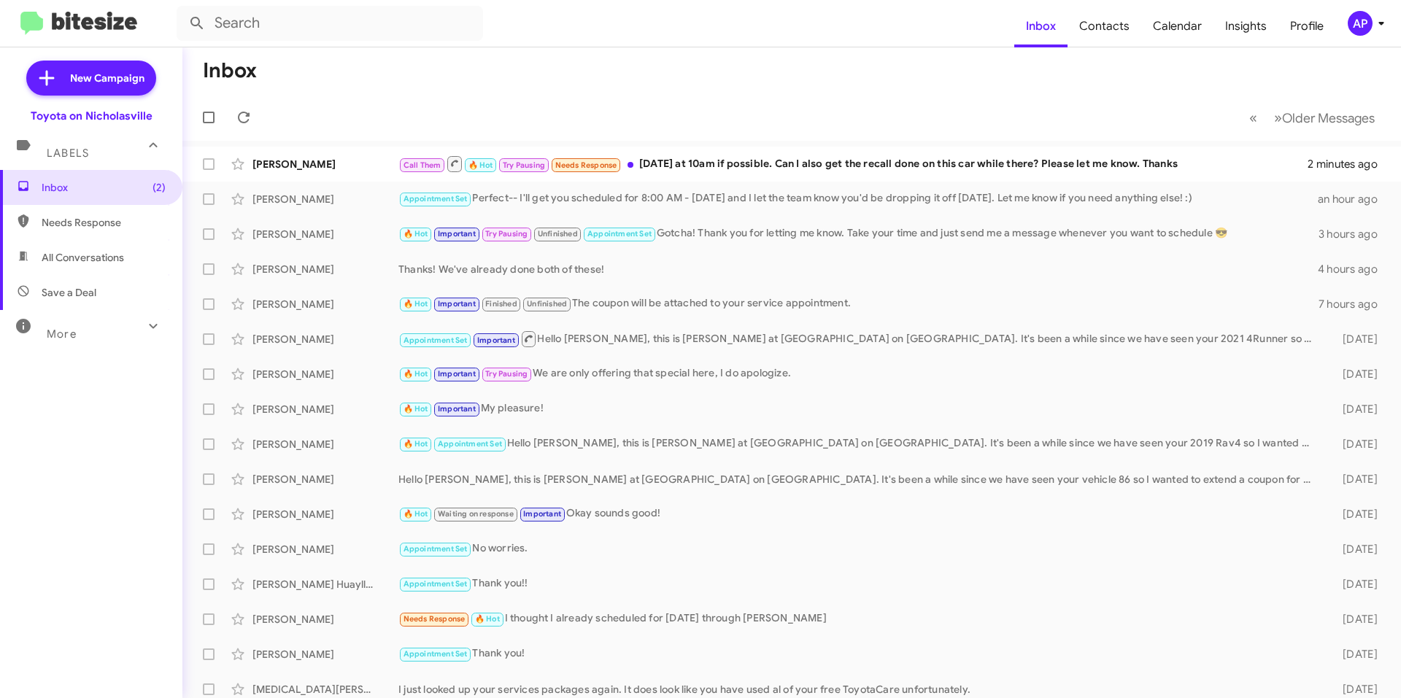
click at [48, 257] on span "All Conversations" at bounding box center [83, 257] width 82 height 15
type input "in:all-conversations"
